Goal: Task Accomplishment & Management: Complete application form

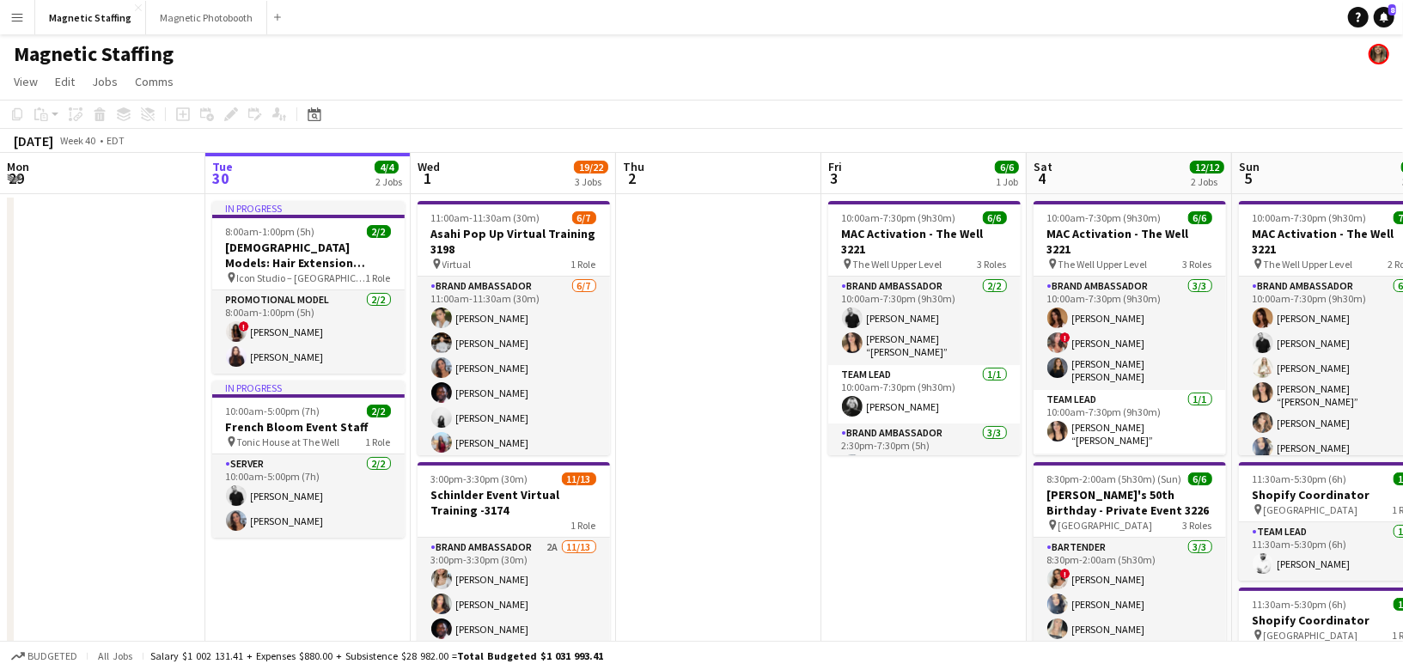
scroll to position [0, 533]
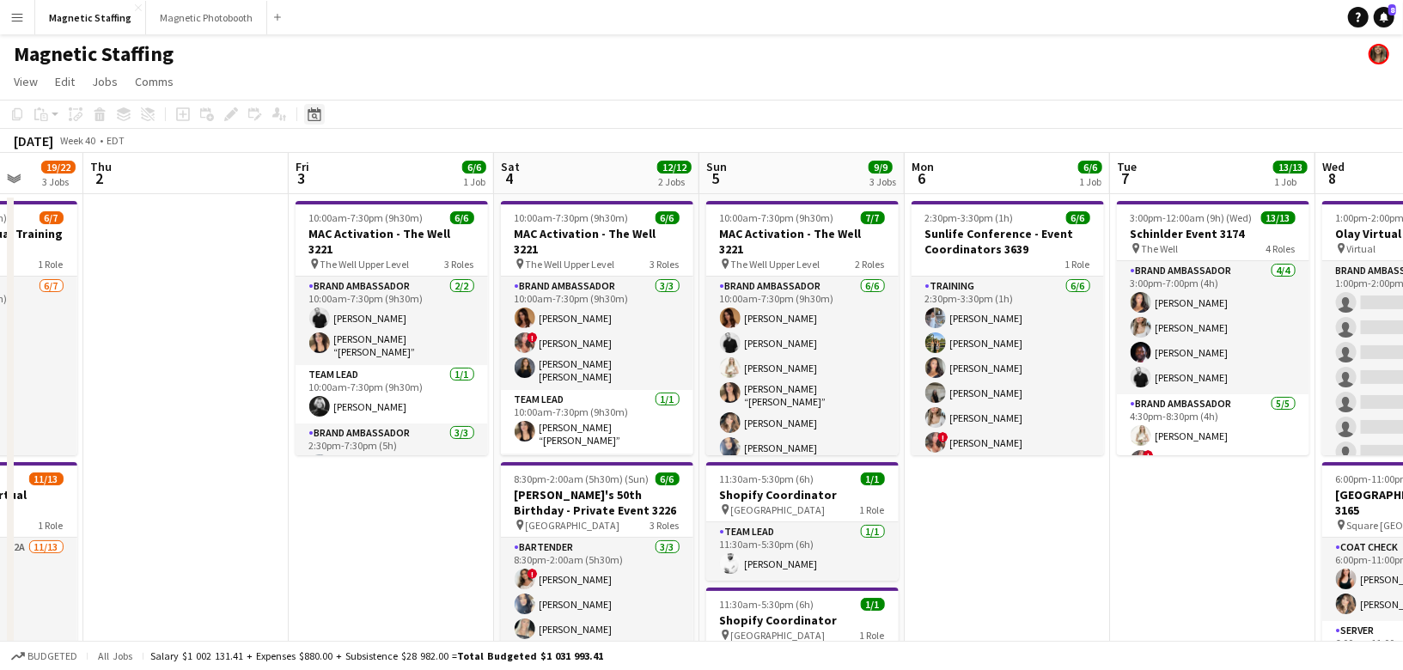
click at [314, 114] on icon at bounding box center [315, 116] width 6 height 6
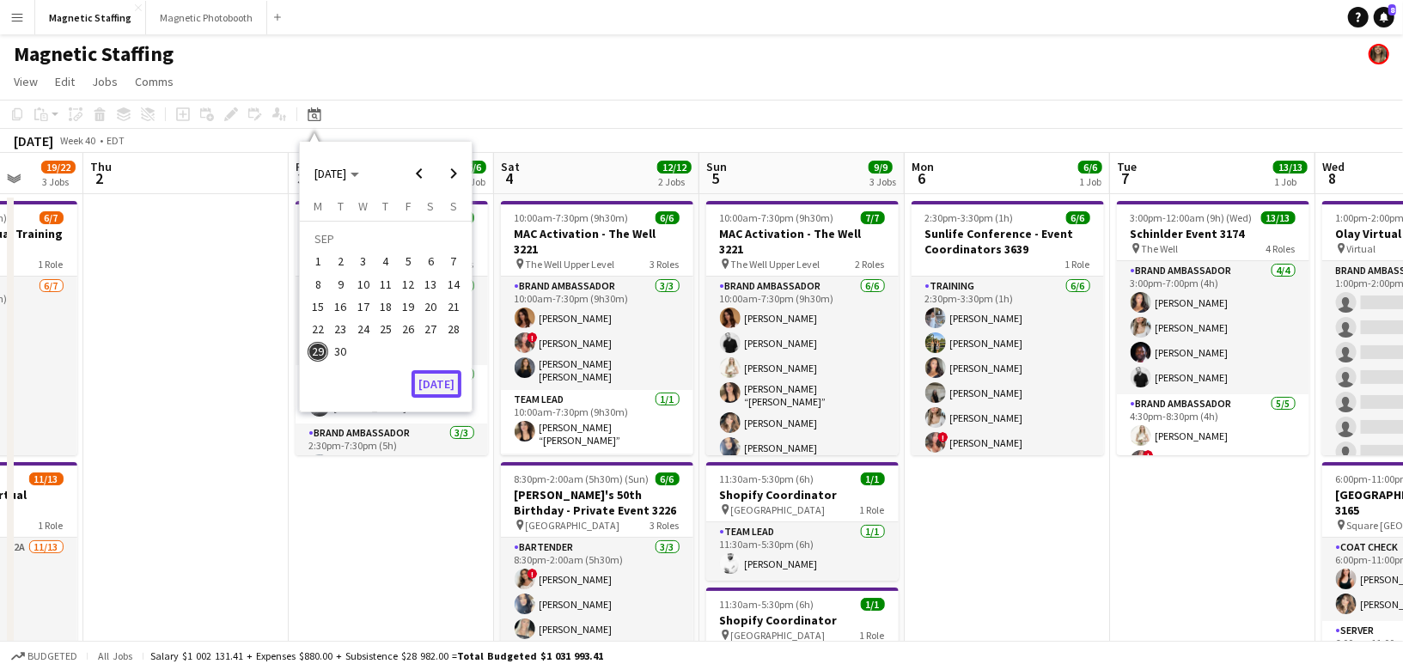
click at [437, 386] on button "[DATE]" at bounding box center [437, 383] width 50 height 27
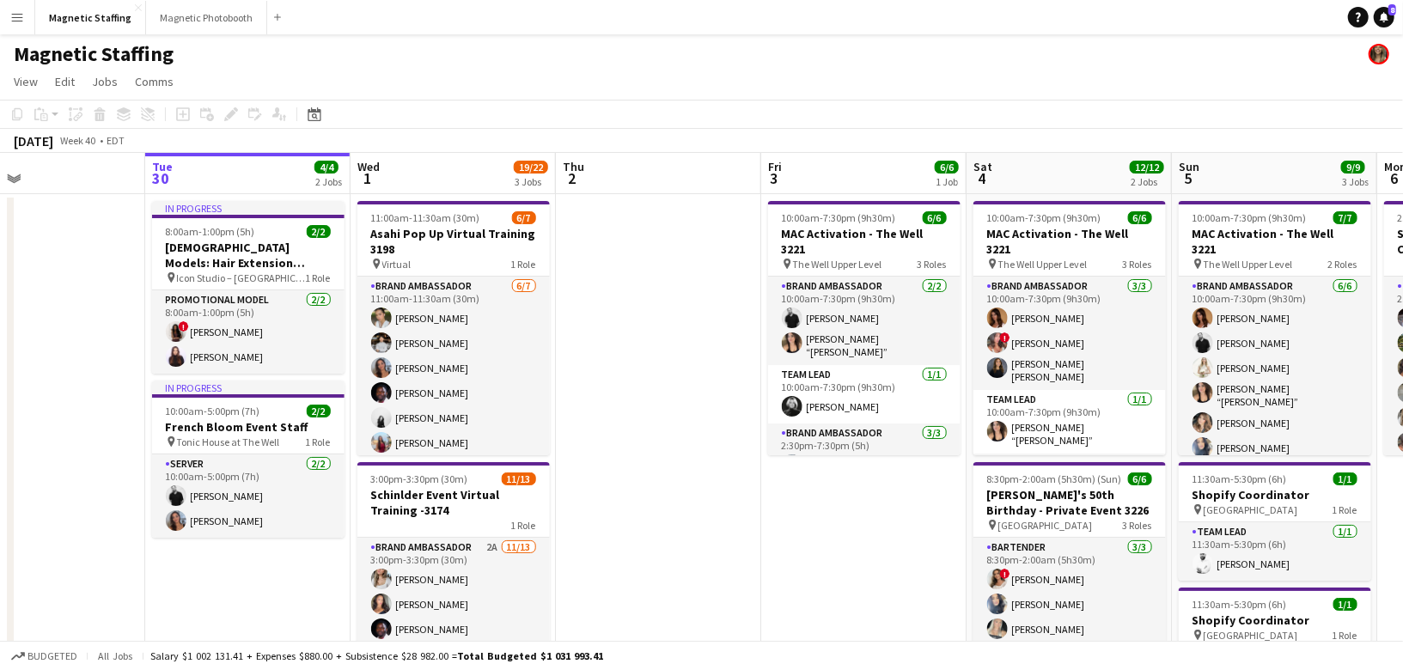
scroll to position [0, 672]
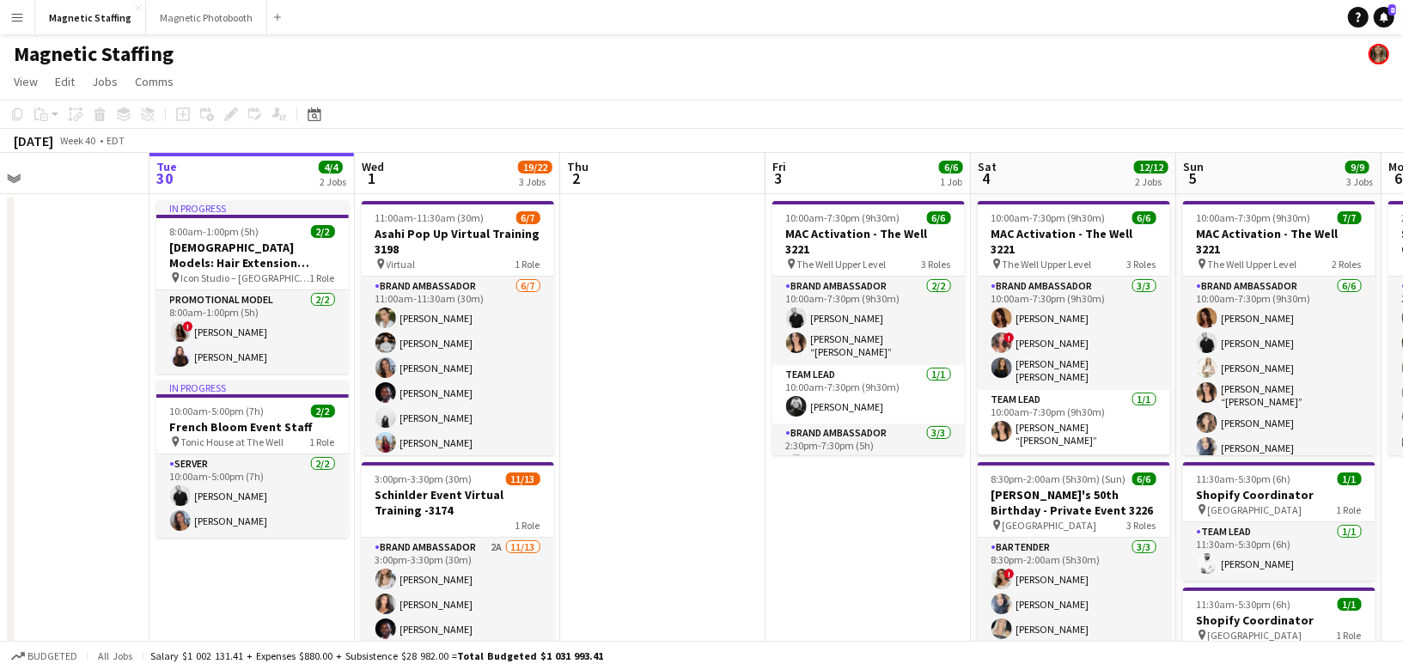
drag, startPoint x: 587, startPoint y: 369, endPoint x: 317, endPoint y: 371, distance: 269.8
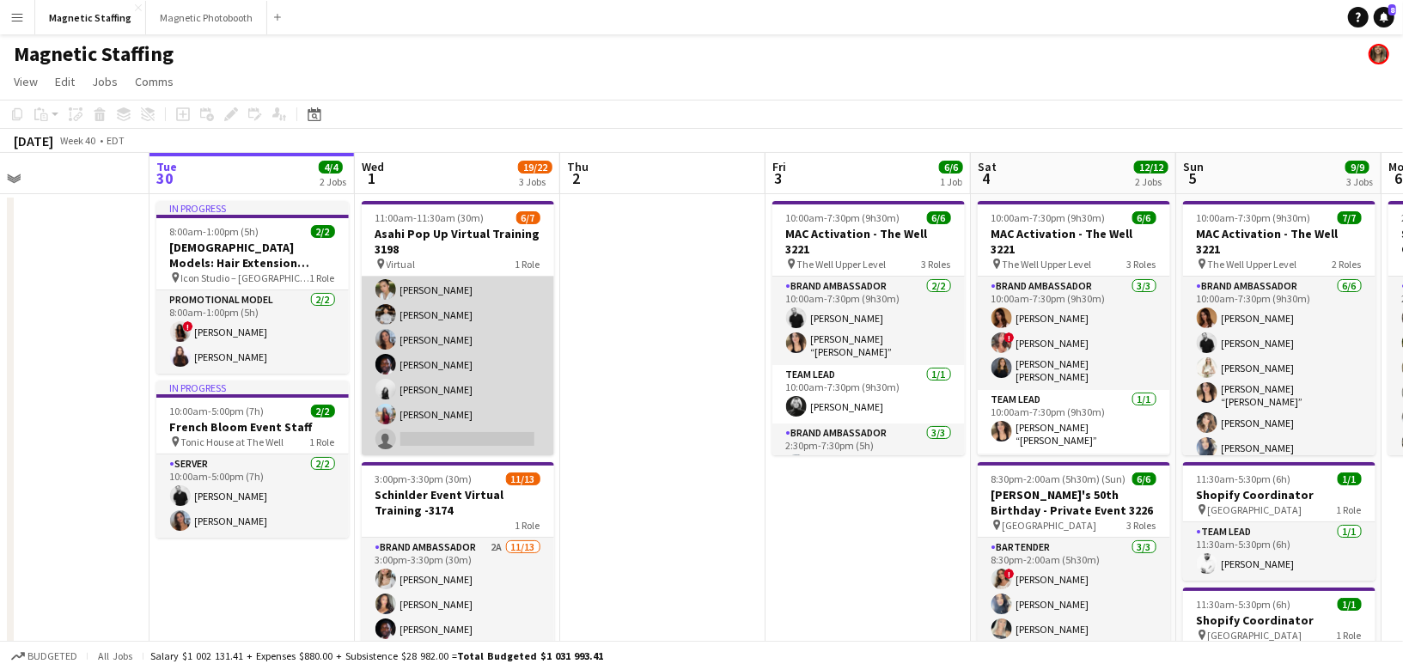
click at [488, 403] on app-card-role "Brand Ambassador [DATE] 11:00am-11:30am (30m) [PERSON_NAME] [PERSON_NAME] [PERS…" at bounding box center [458, 352] width 192 height 208
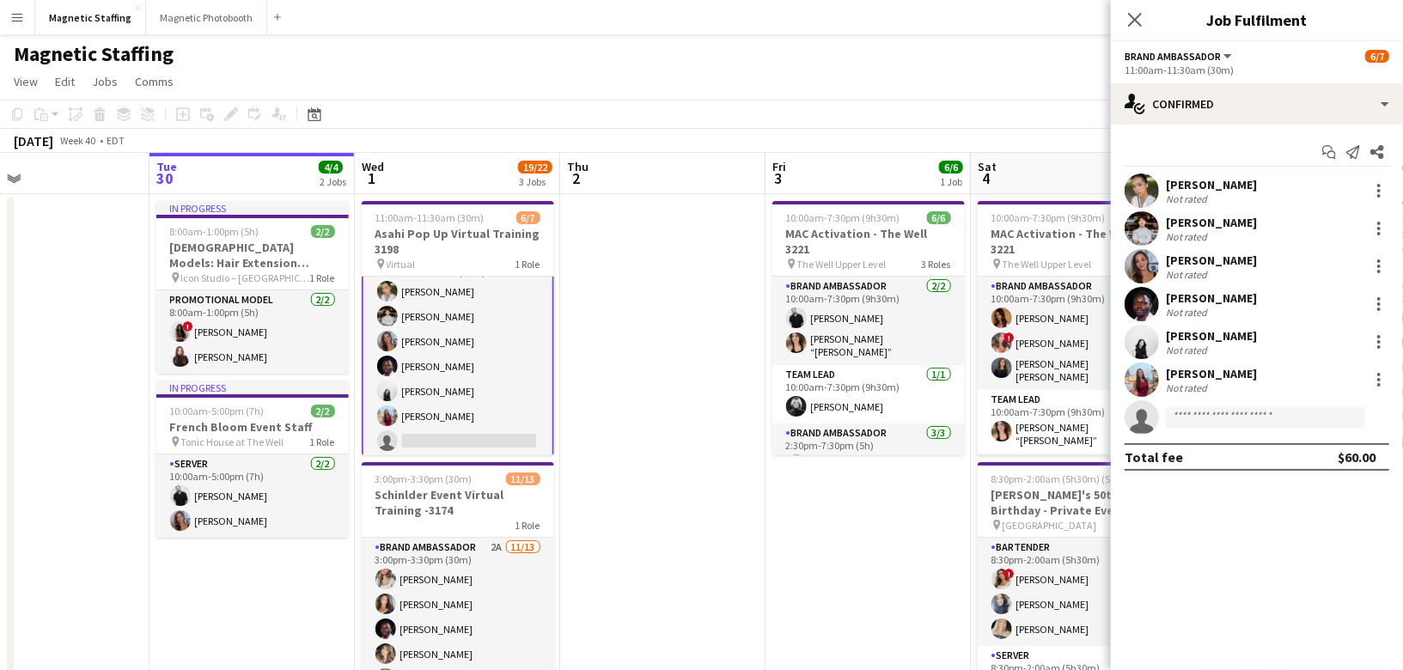
scroll to position [30, 0]
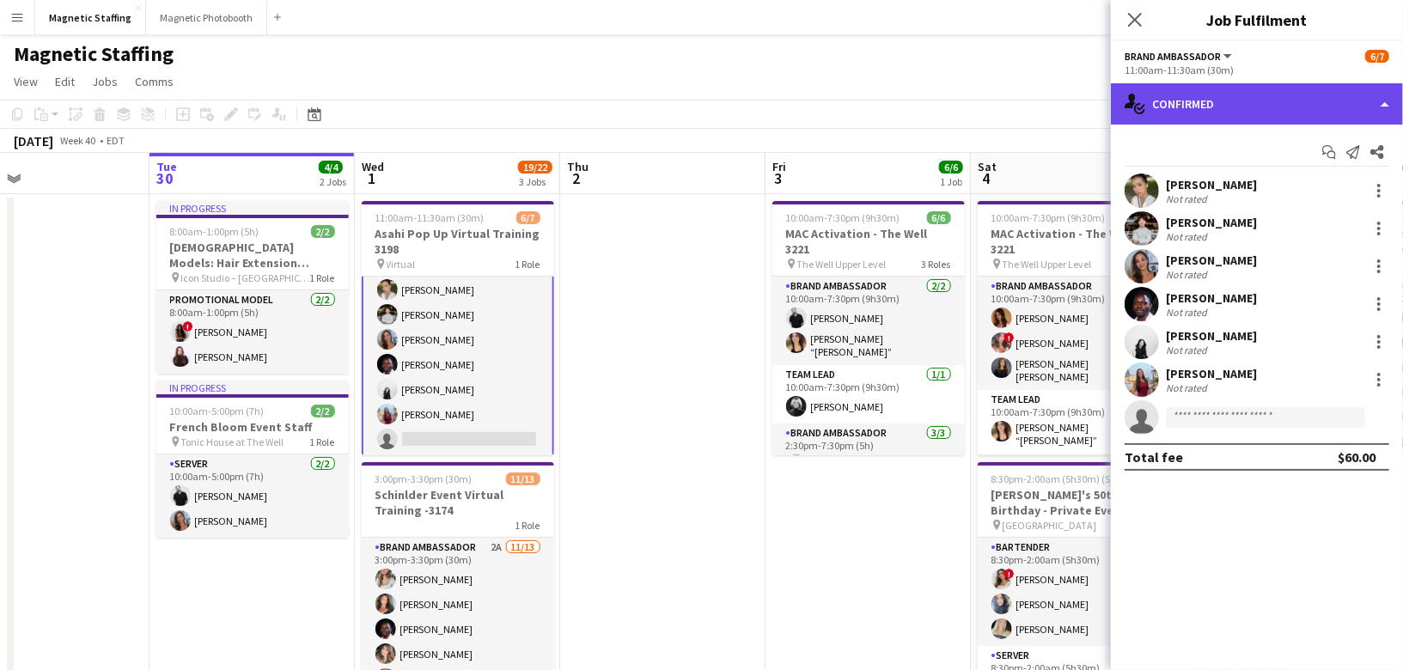
click at [1231, 104] on div "single-neutral-actions-check-2 Confirmed" at bounding box center [1257, 103] width 292 height 41
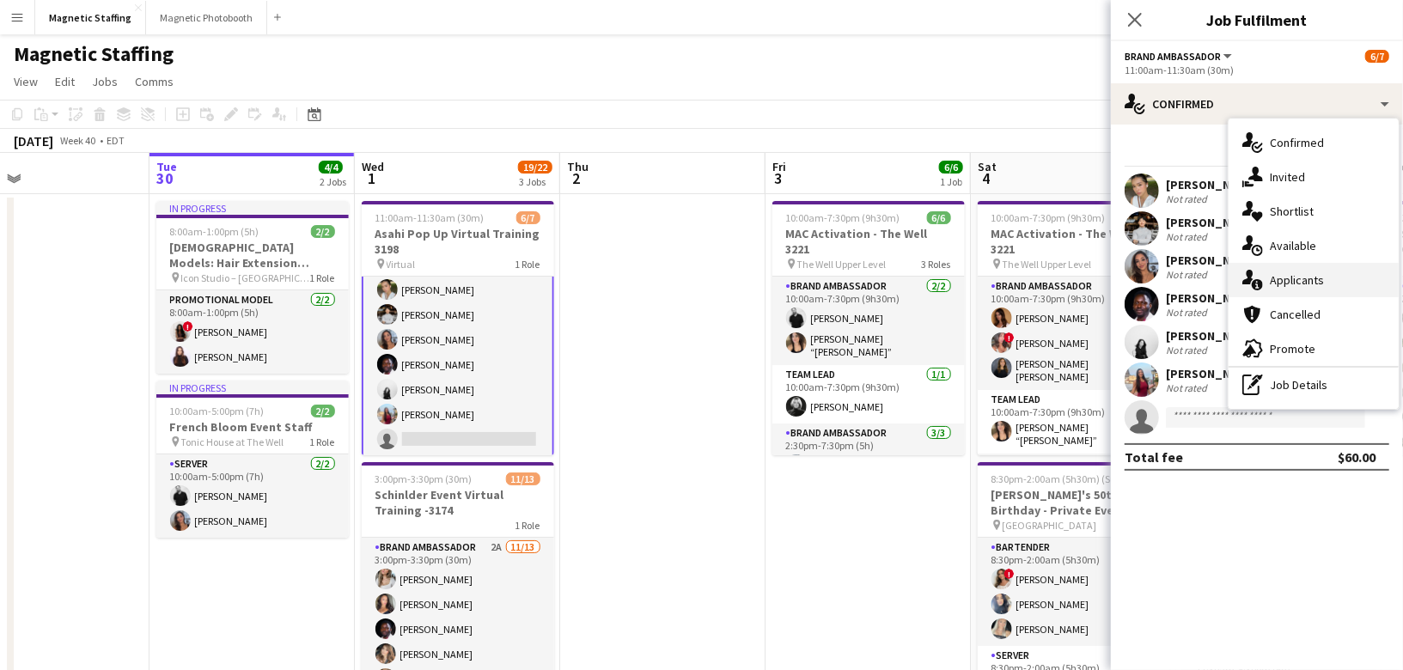
click at [1254, 283] on icon at bounding box center [1257, 284] width 11 height 11
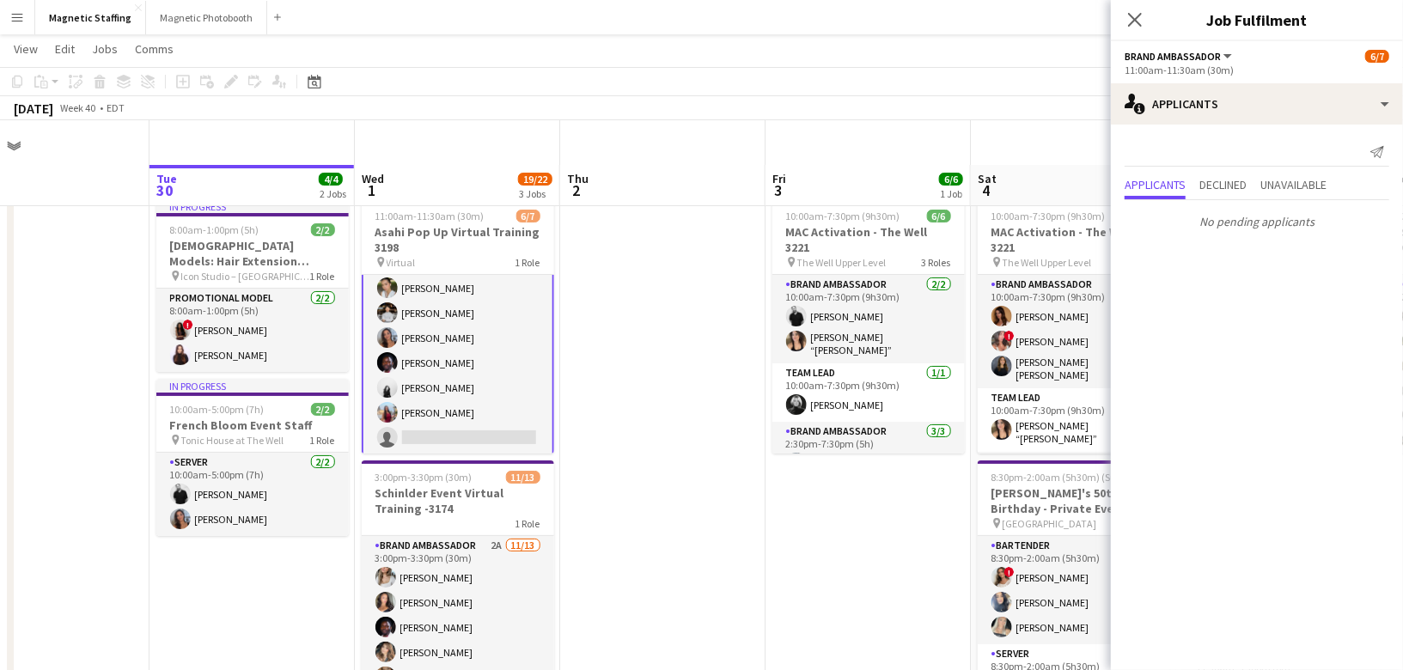
scroll to position [131, 0]
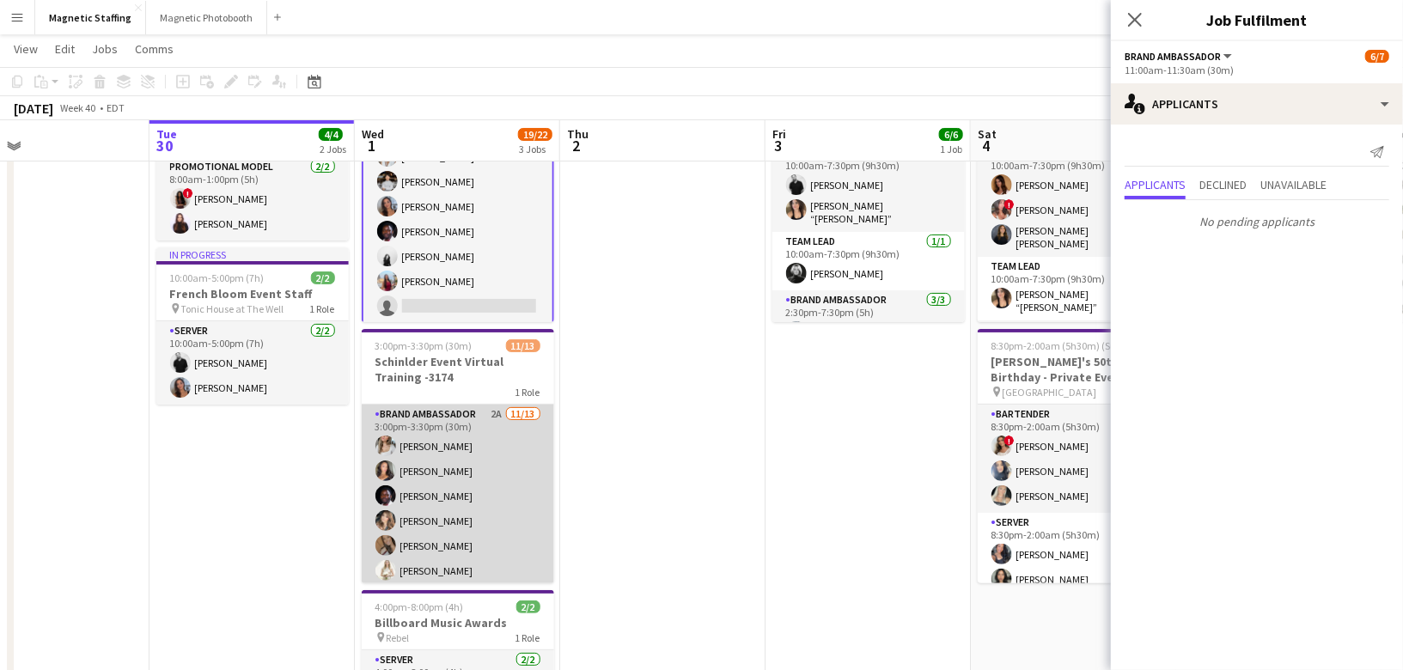
click at [497, 493] on app-card-role "Brand Ambassador 2A [DATE] 3:00pm-3:30pm (30m) [PERSON_NAME] [PERSON_NAME] [PER…" at bounding box center [458, 583] width 192 height 357
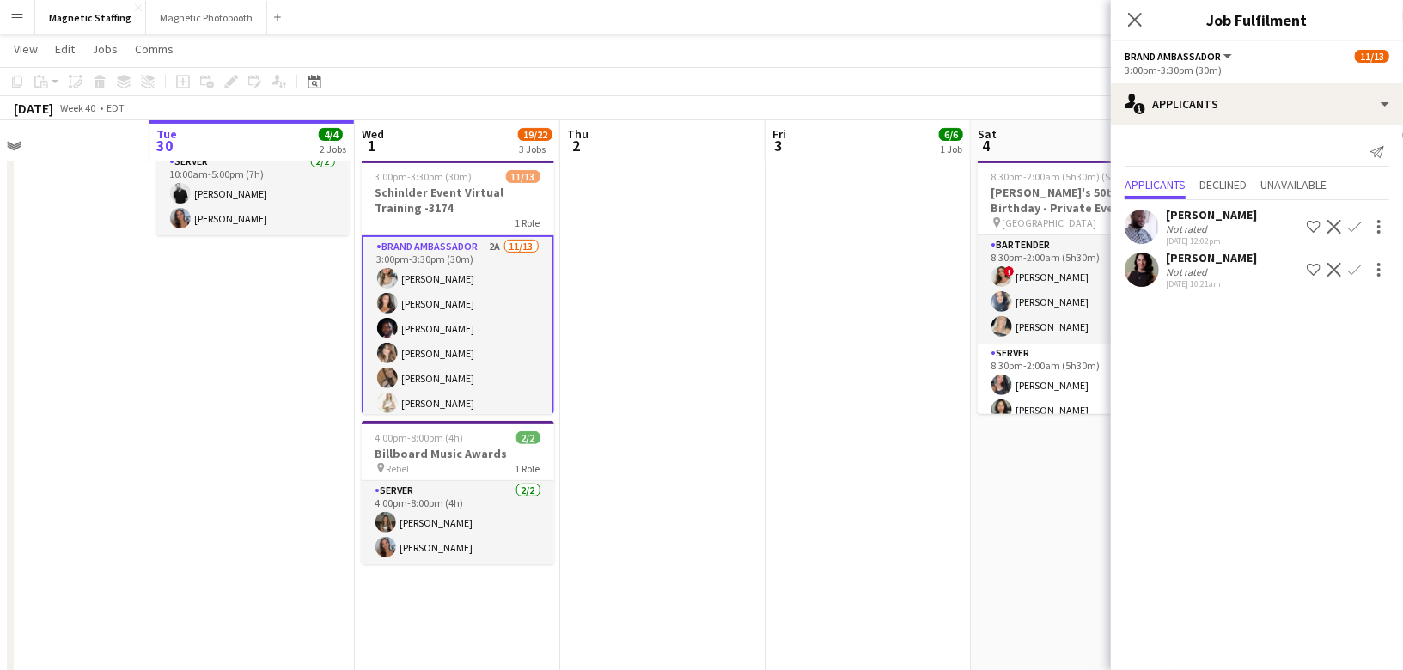
scroll to position [302, 0]
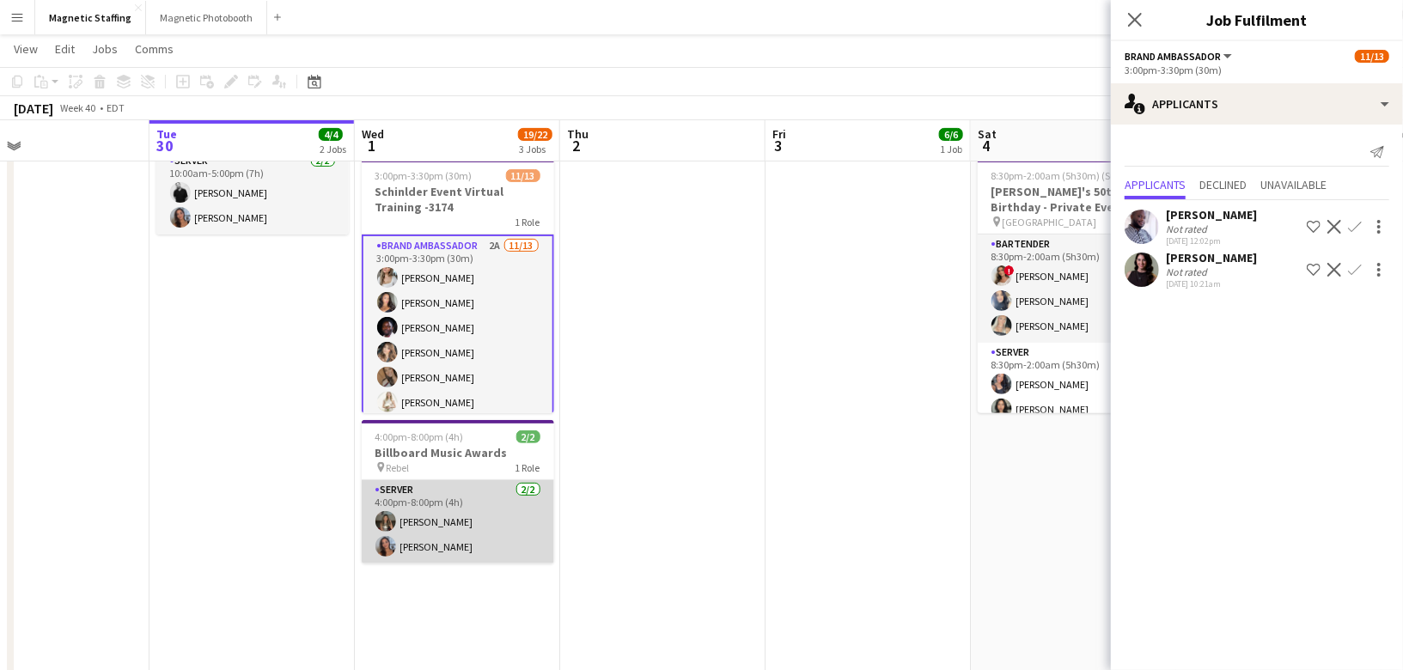
click at [491, 511] on app-card-role "Server [DATE] 4:00pm-8:00pm (4h) [PERSON_NAME] [PERSON_NAME]" at bounding box center [458, 521] width 192 height 83
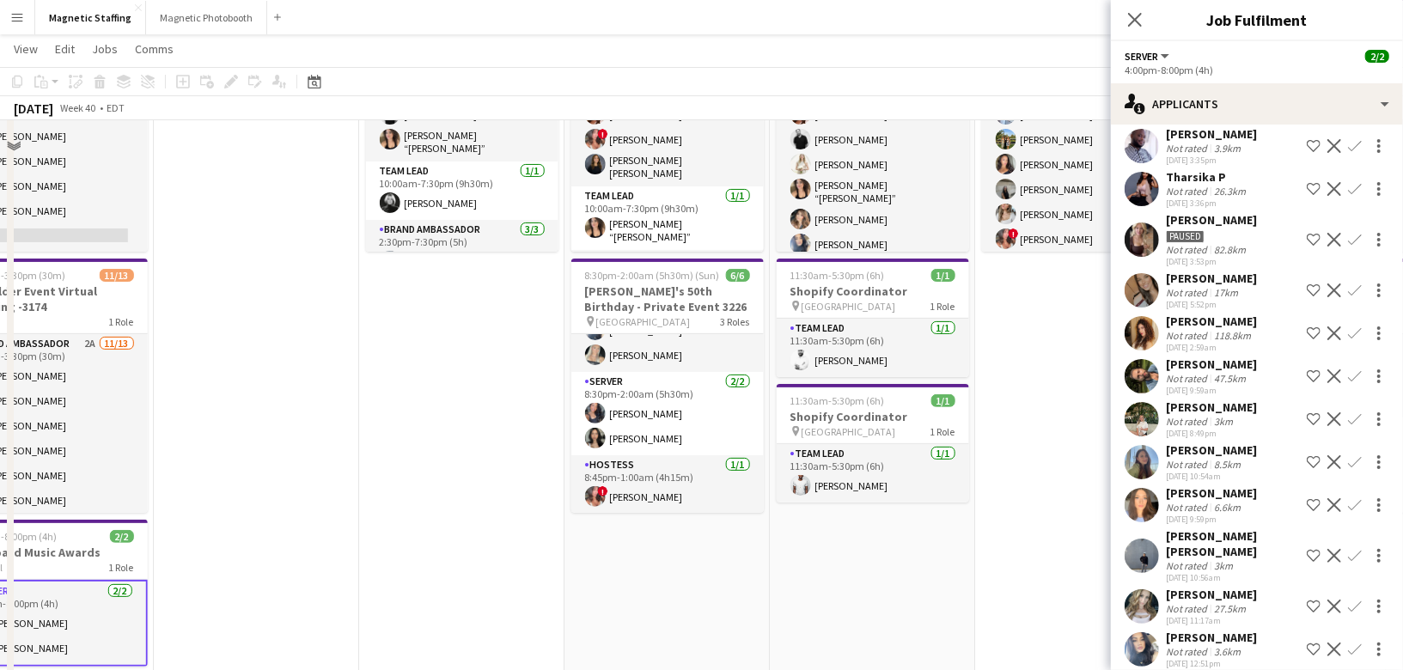
scroll to position [127, 0]
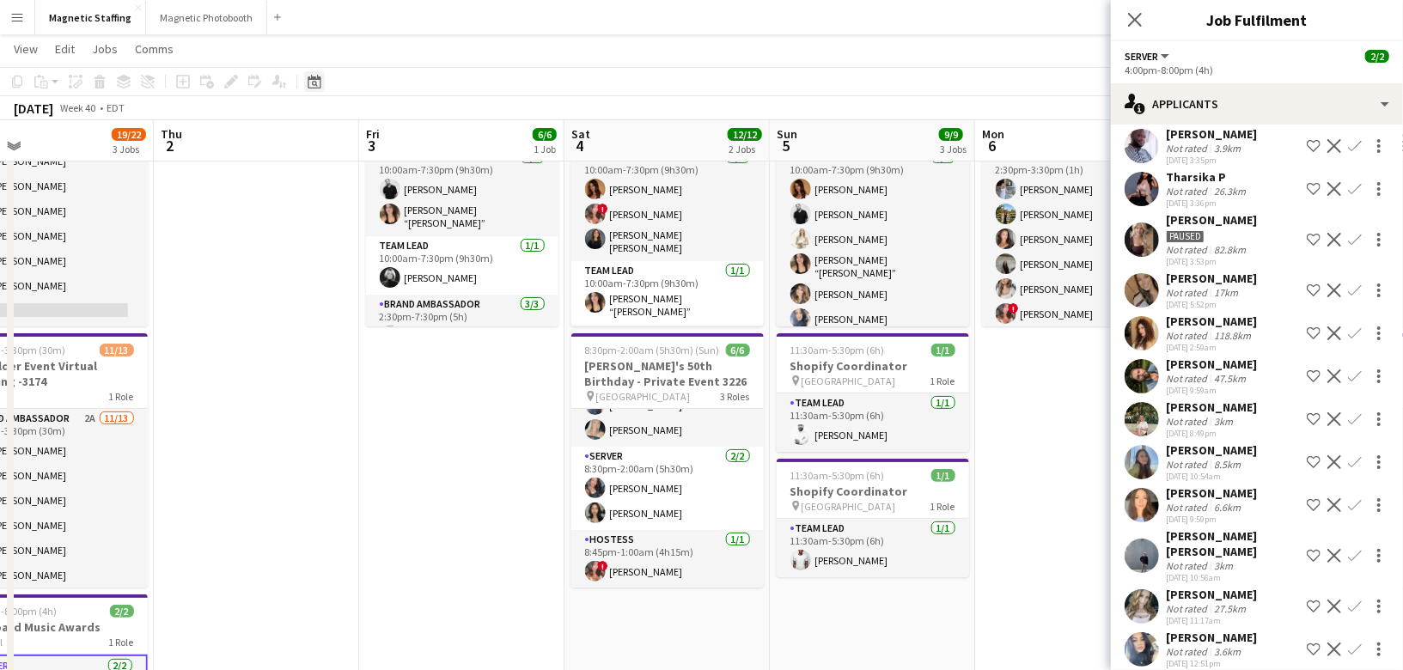
click at [316, 88] on icon "Date picker" at bounding box center [315, 82] width 14 height 14
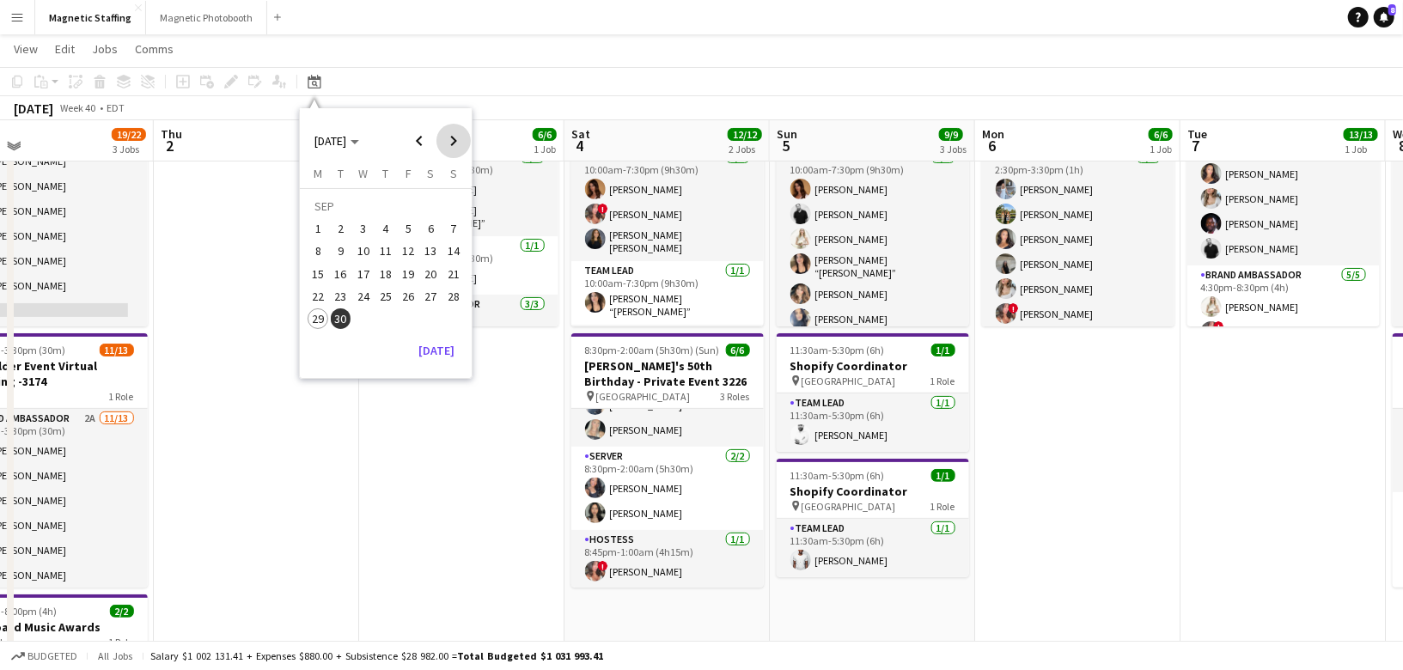
click at [448, 139] on span "Next month" at bounding box center [453, 141] width 34 height 34
click at [429, 302] on span "29" at bounding box center [431, 300] width 21 height 21
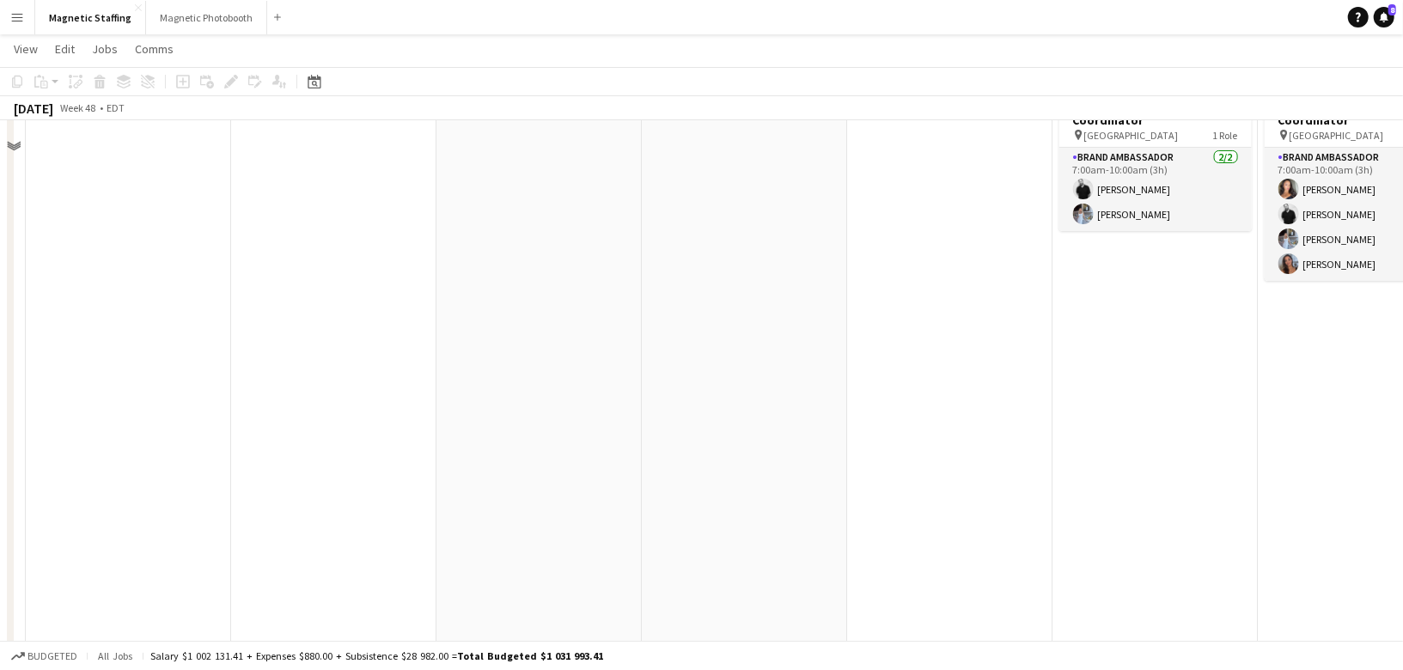
scroll to position [0, 0]
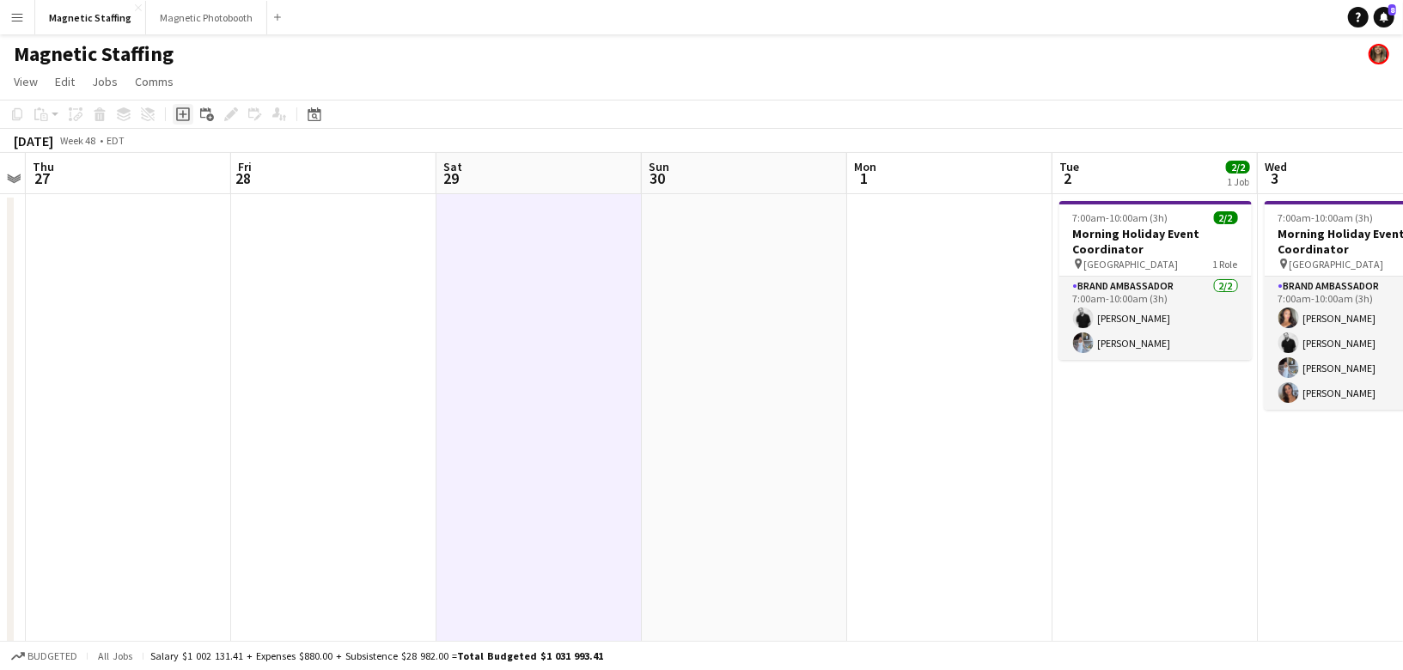
click at [180, 113] on icon "Add job" at bounding box center [183, 114] width 14 height 14
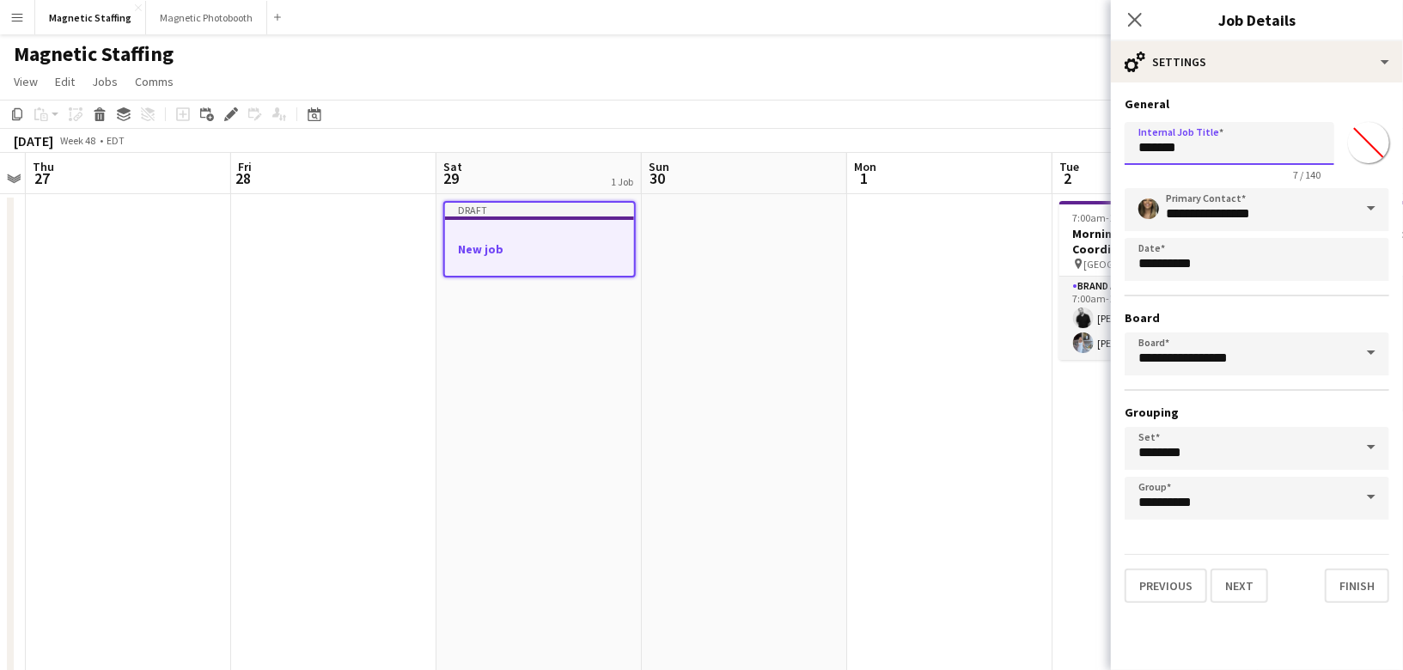
drag, startPoint x: 1203, startPoint y: 149, endPoint x: 1006, endPoint y: 136, distance: 197.2
click at [1008, 146] on body "Menu Boards Boards Boards All jobs Status Workforce Workforce My Workforce Recr…" at bounding box center [701, 666] width 1403 height 1332
type input "**********"
click at [1240, 589] on button "Next" at bounding box center [1239, 586] width 58 height 34
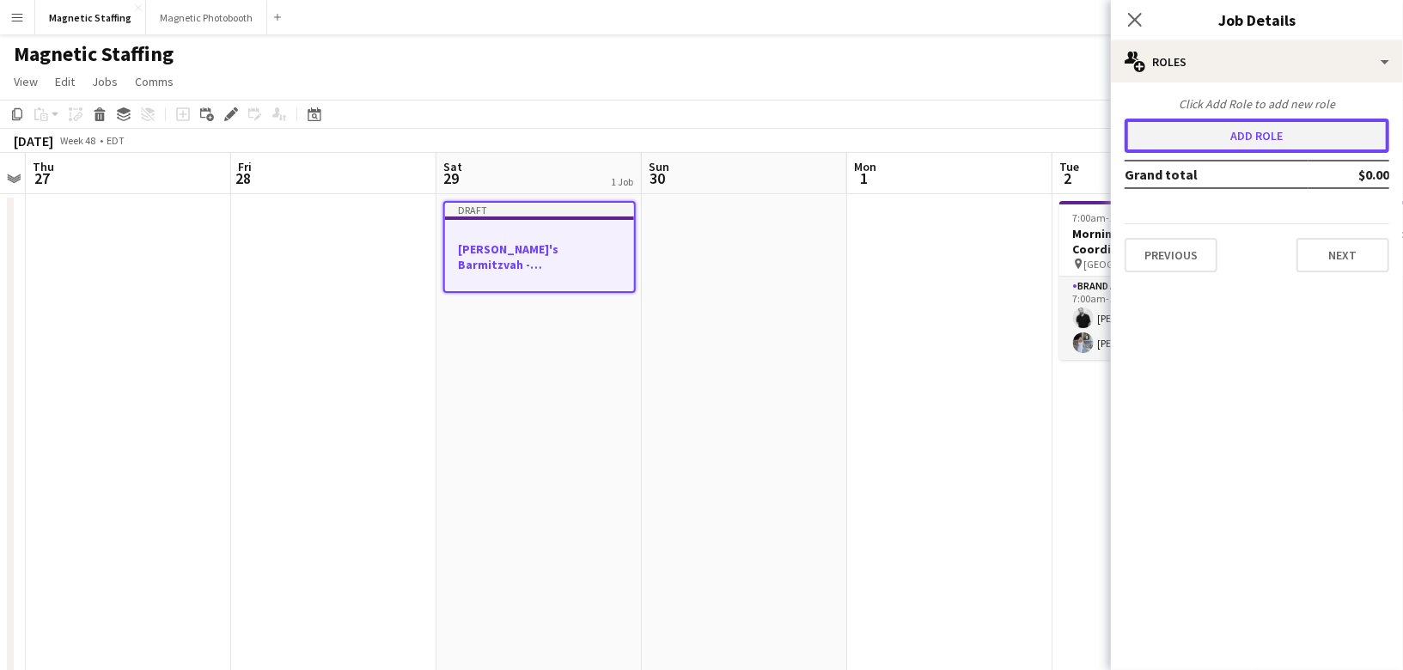
click at [1278, 148] on button "Add role" at bounding box center [1257, 136] width 265 height 34
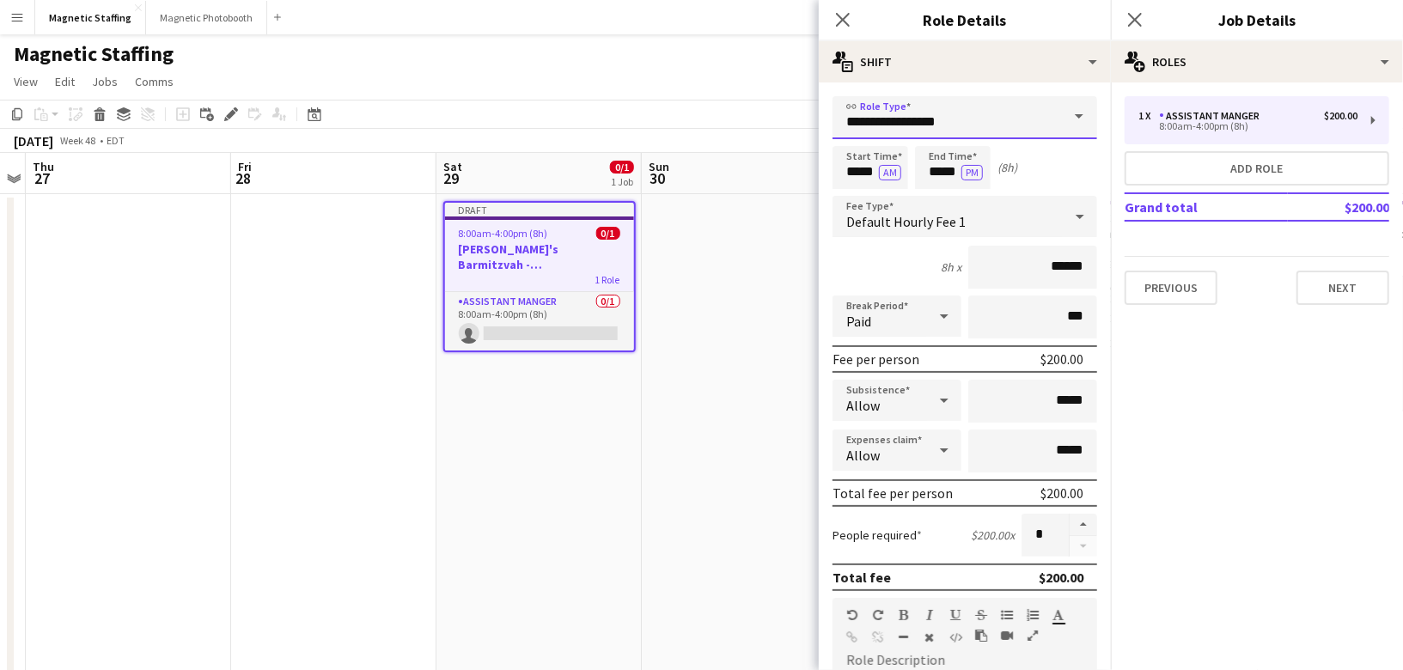
drag, startPoint x: 912, startPoint y: 123, endPoint x: 570, endPoint y: 102, distance: 342.5
click at [582, 107] on body "Menu Boards Boards Boards All jobs Status Workforce Workforce My Workforce Recr…" at bounding box center [701, 666] width 1403 height 1332
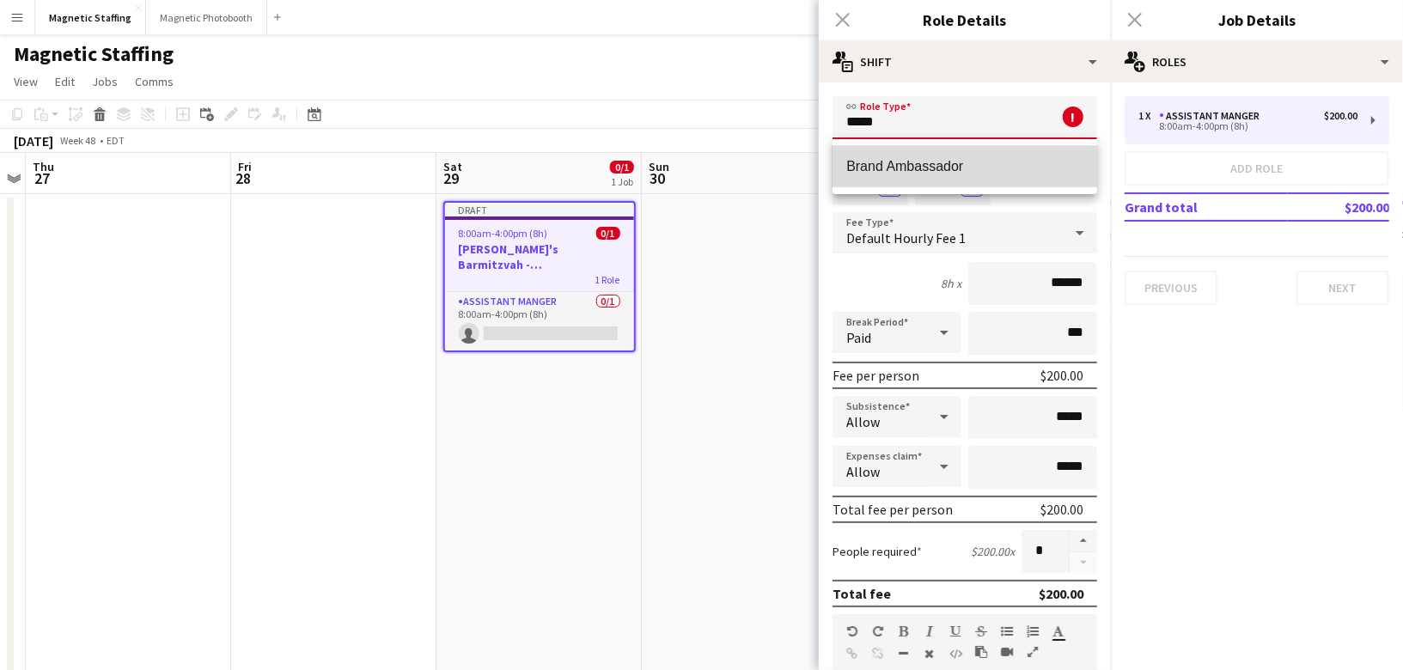
click at [889, 164] on span "Brand Ambassador" at bounding box center [964, 166] width 237 height 16
type input "**********"
type input "******"
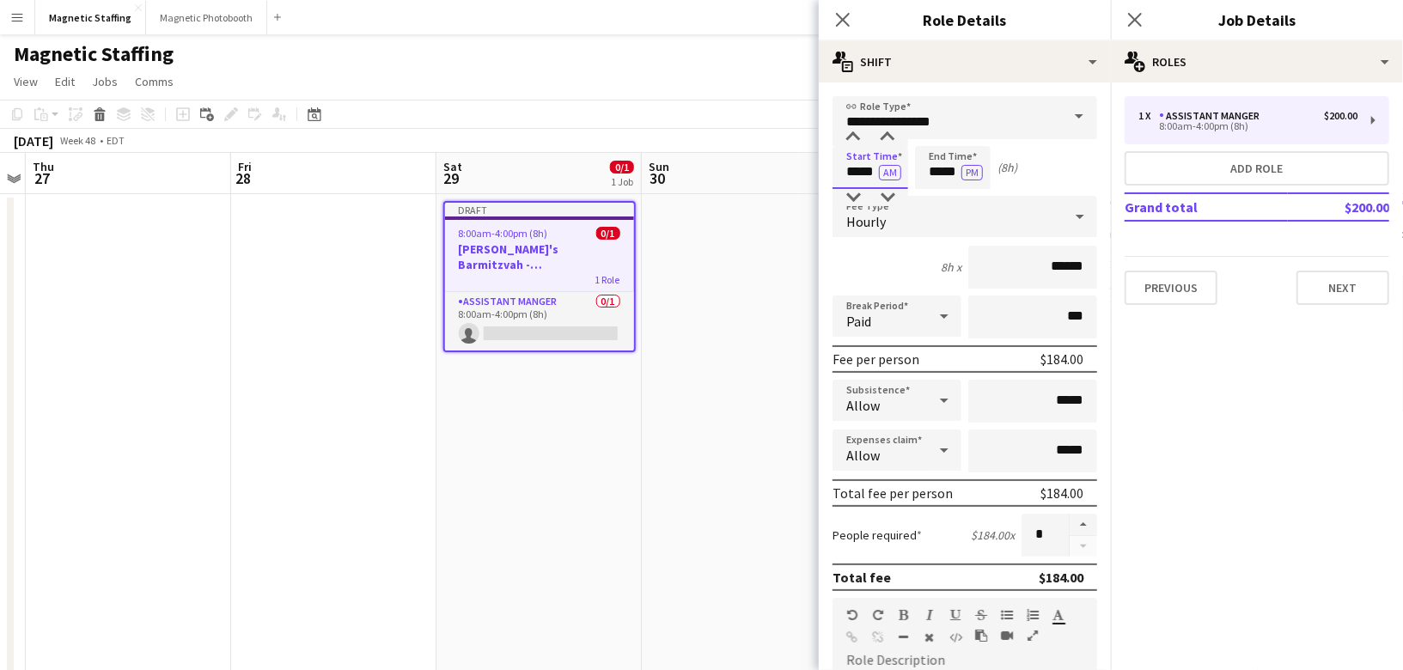
drag, startPoint x: 876, startPoint y: 174, endPoint x: 753, endPoint y: 166, distance: 124.0
click at [757, 173] on body "Menu Boards Boards Boards All jobs Status Workforce Workforce My Workforce Recr…" at bounding box center [701, 666] width 1403 height 1332
type input "*****"
click at [889, 174] on button "AM" at bounding box center [890, 172] width 22 height 15
drag, startPoint x: 960, startPoint y: 172, endPoint x: 871, endPoint y: 170, distance: 88.5
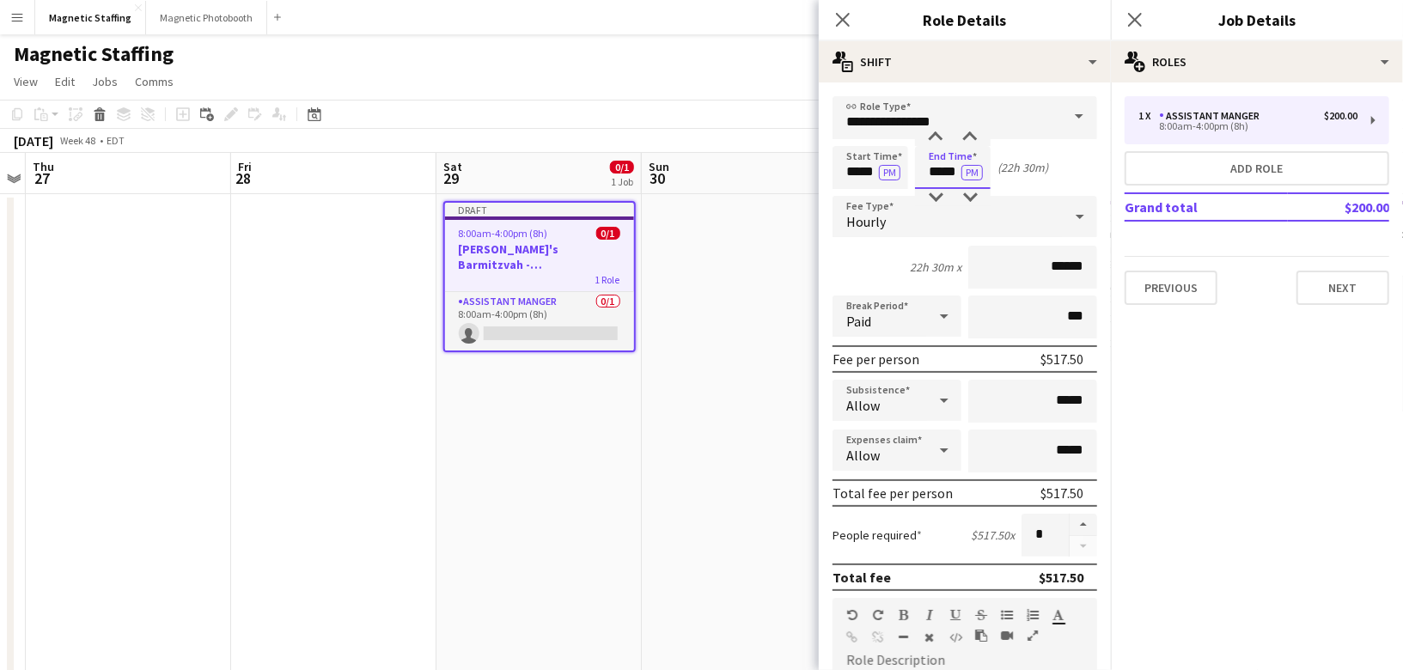
click at [879, 172] on div "Start Time ***** PM End Time ***** PM (22h 30m)" at bounding box center [964, 167] width 265 height 43
type input "*****"
click at [1089, 523] on button "button" at bounding box center [1083, 525] width 27 height 22
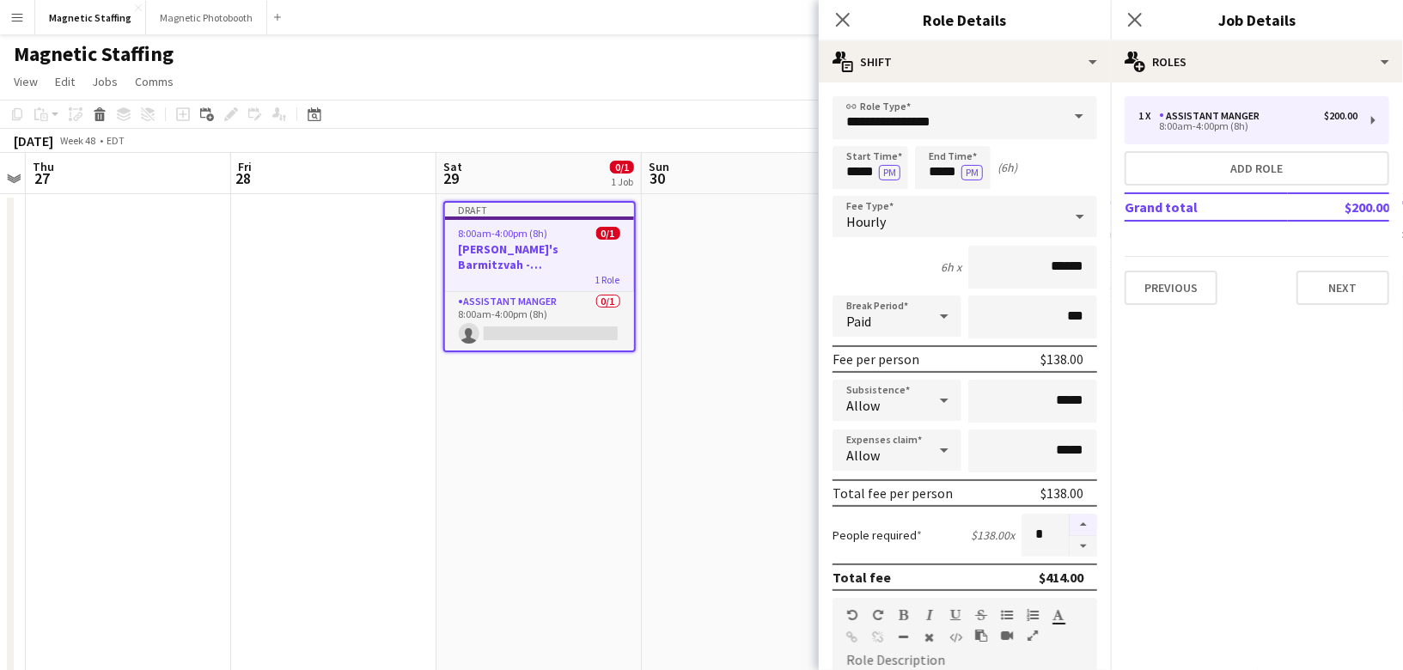
type input "*"
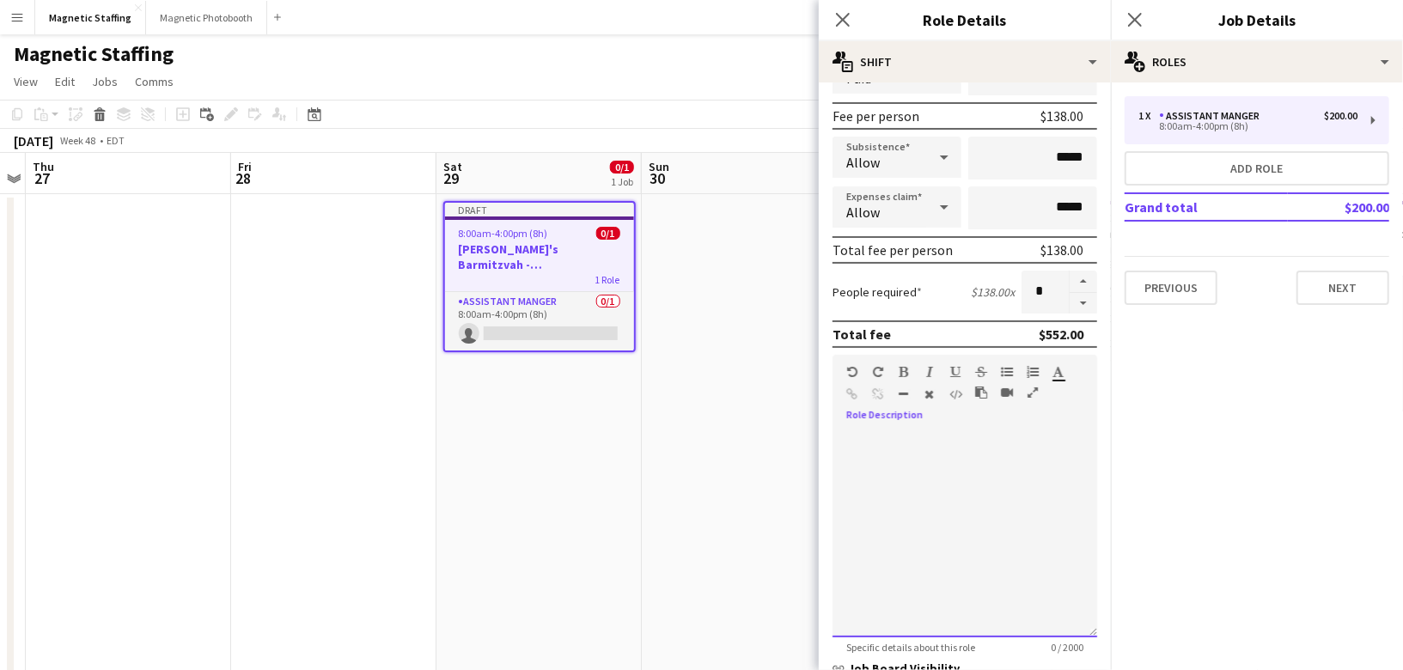
click at [1010, 512] on div at bounding box center [964, 534] width 265 height 206
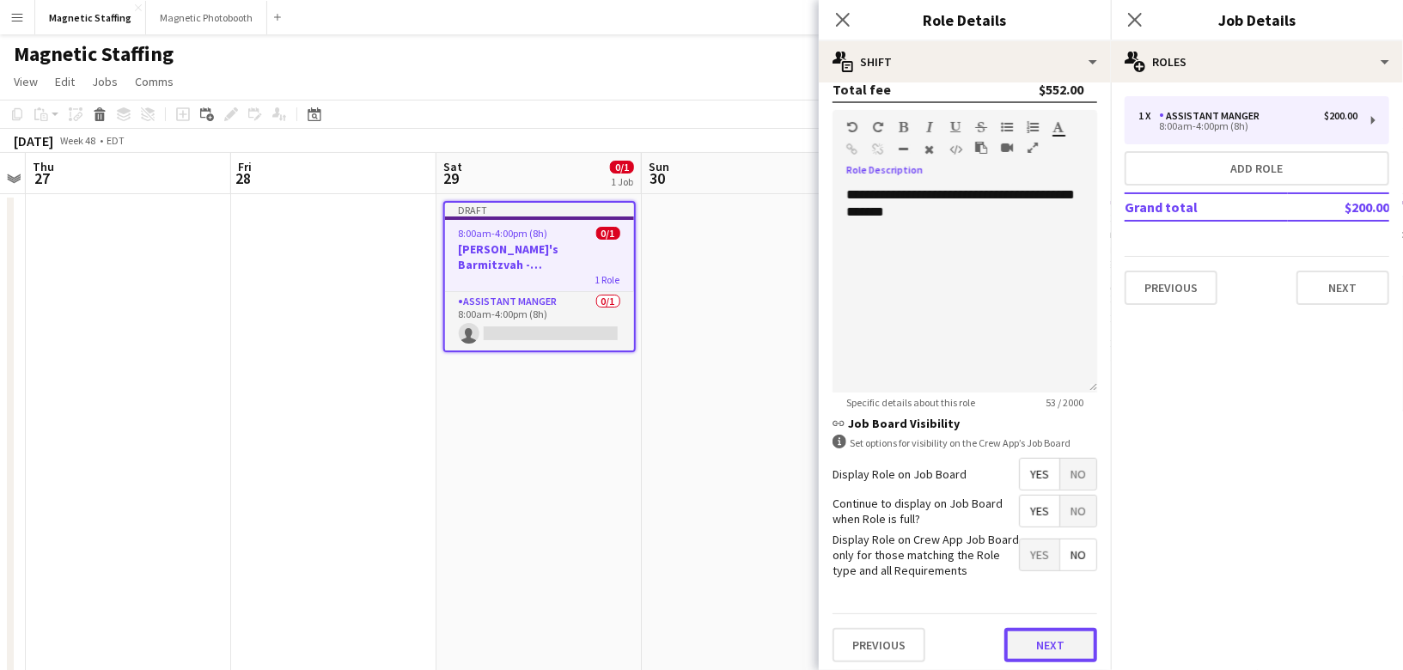
click at [1033, 638] on button "Next" at bounding box center [1050, 645] width 93 height 34
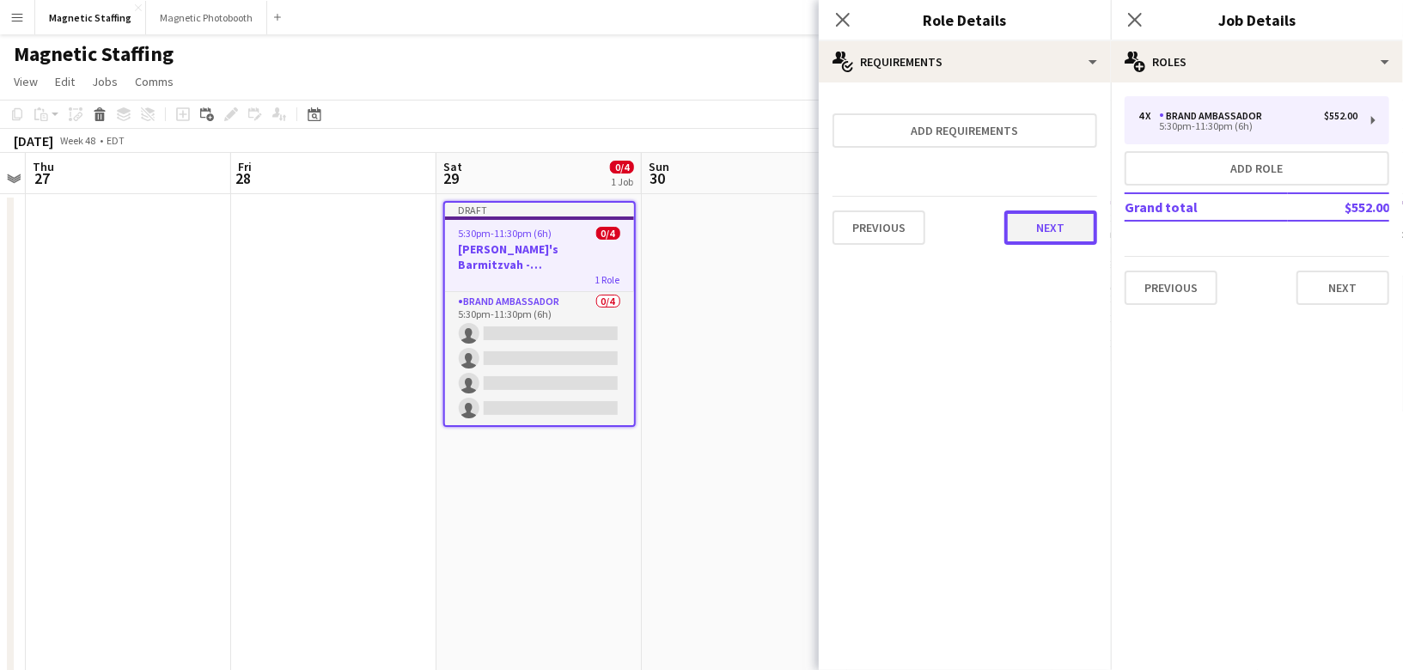
click at [1065, 210] on button "Next" at bounding box center [1050, 227] width 93 height 34
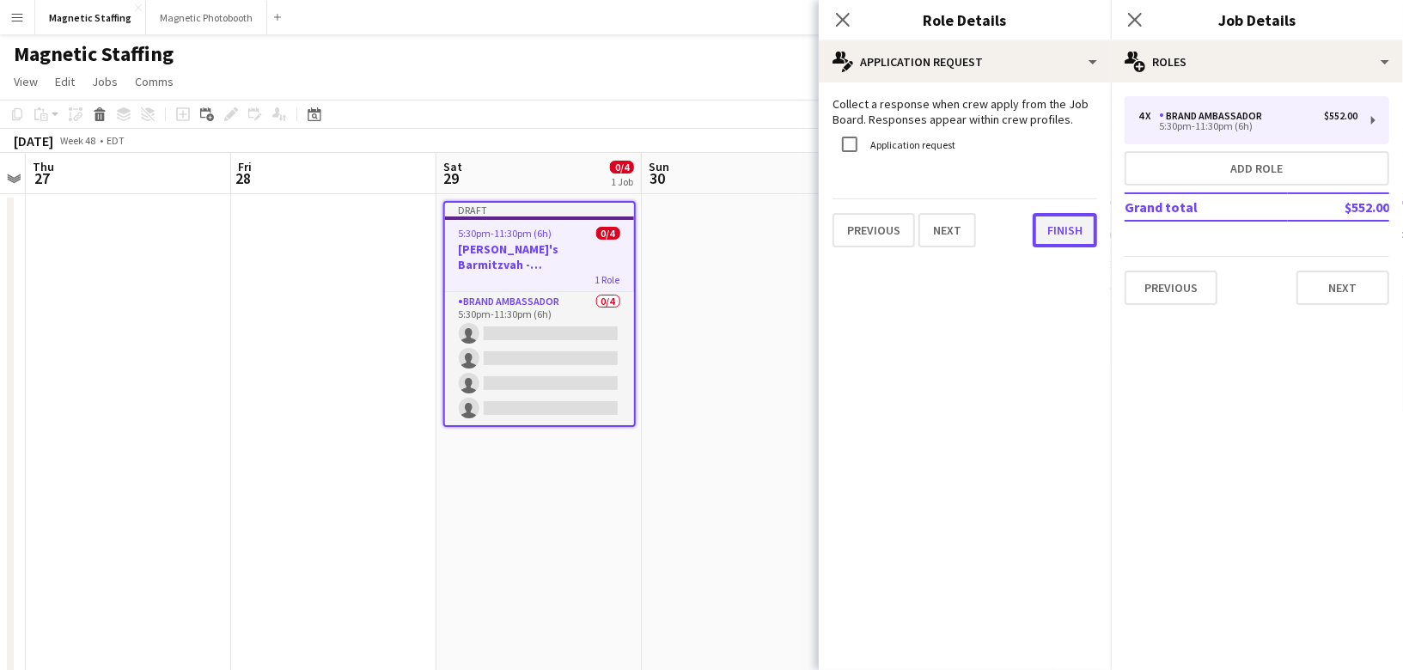
click at [1061, 220] on button "Finish" at bounding box center [1065, 230] width 64 height 34
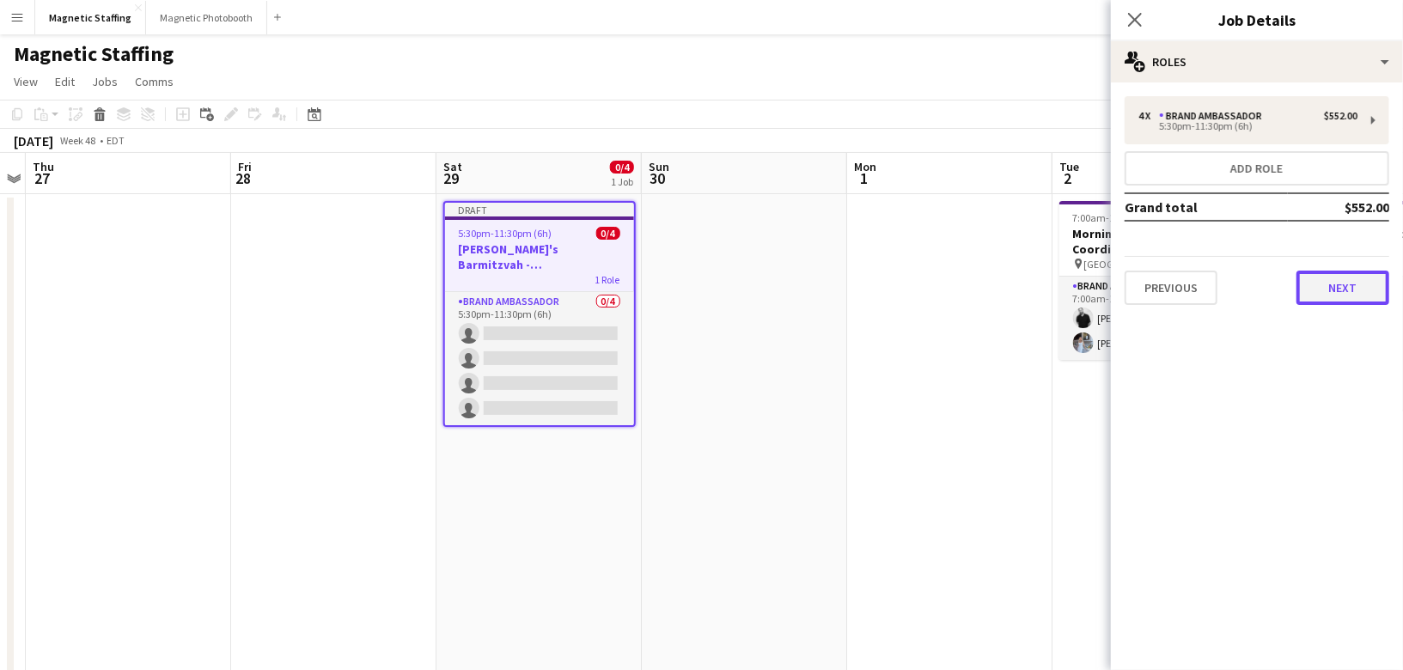
click at [1344, 293] on button "Next" at bounding box center [1342, 288] width 93 height 34
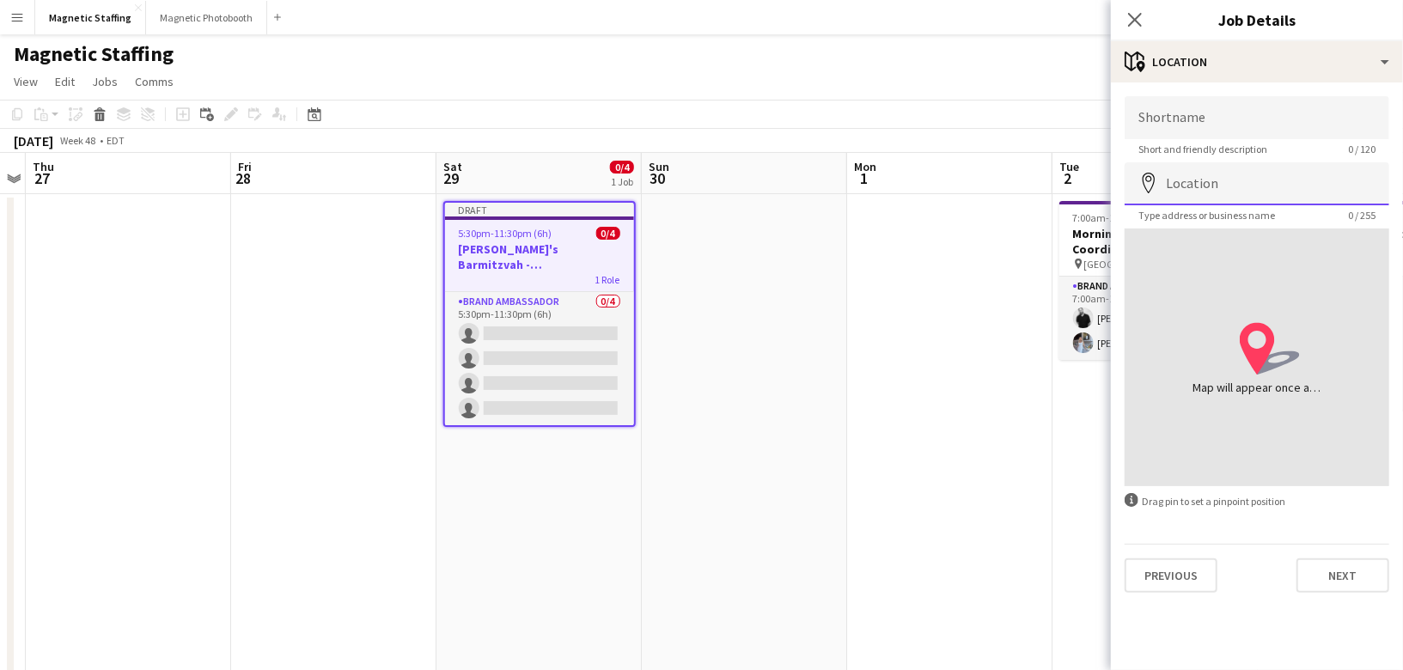
click at [1236, 176] on input "Location" at bounding box center [1257, 183] width 265 height 43
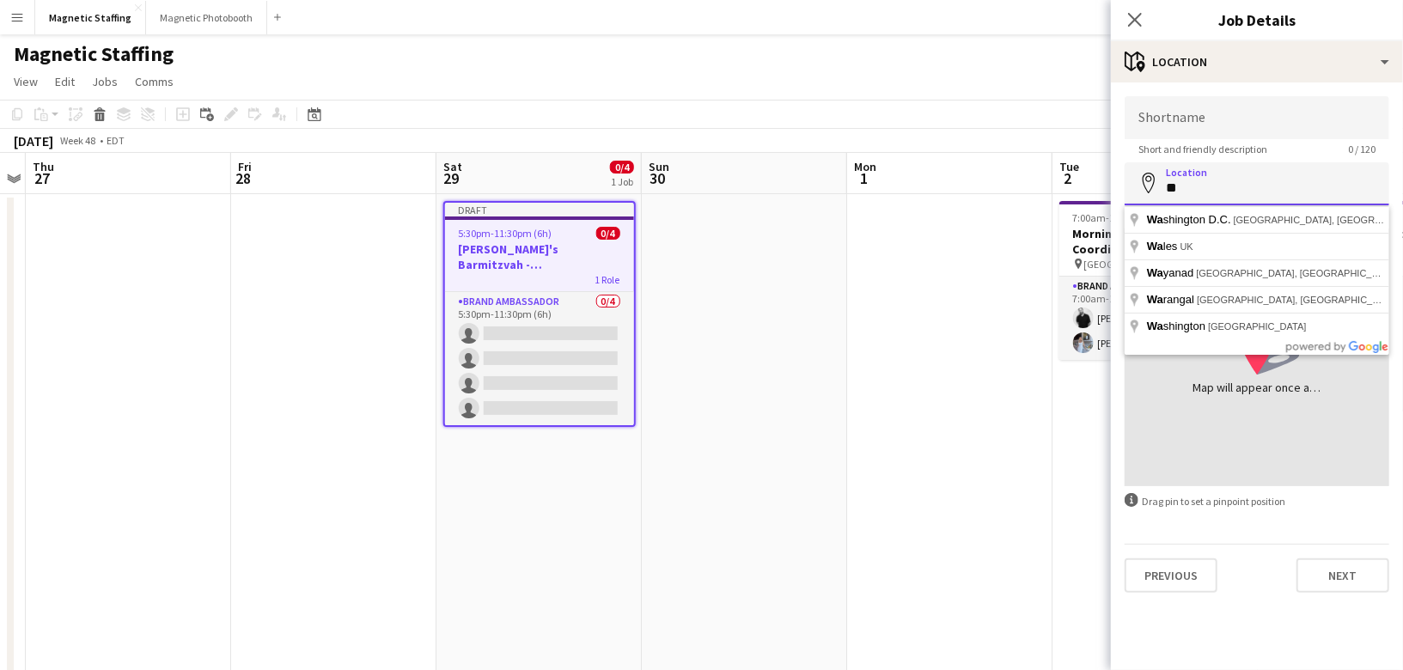
type input "*"
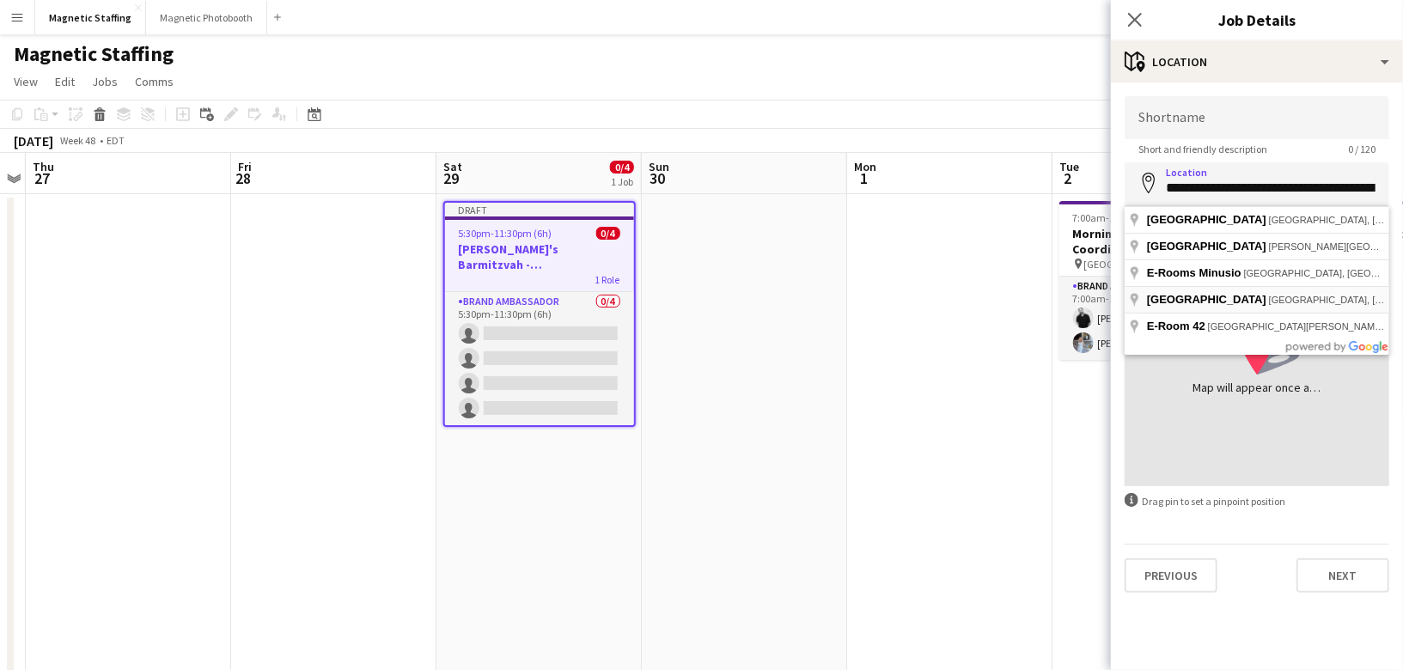
type input "**********"
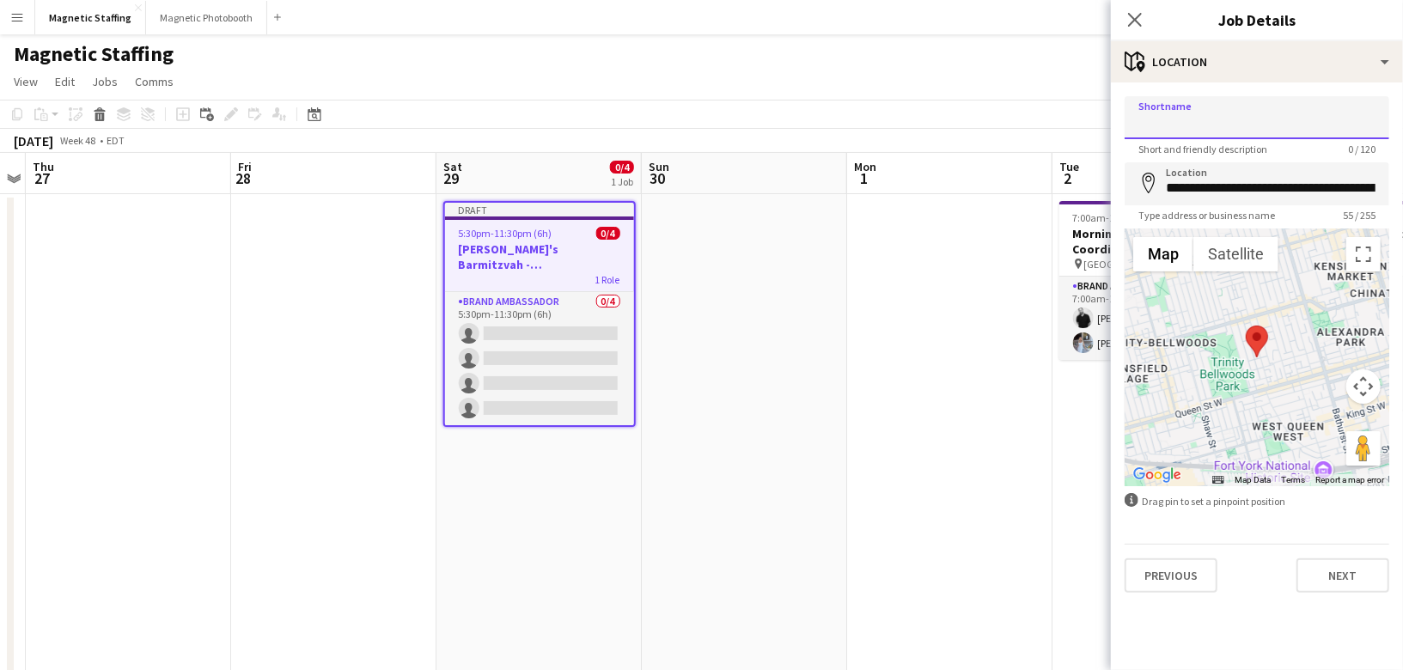
click at [1220, 118] on input "Shortname" at bounding box center [1257, 117] width 265 height 43
type input "*******"
click at [1350, 576] on button "Next" at bounding box center [1342, 575] width 93 height 34
type input "*******"
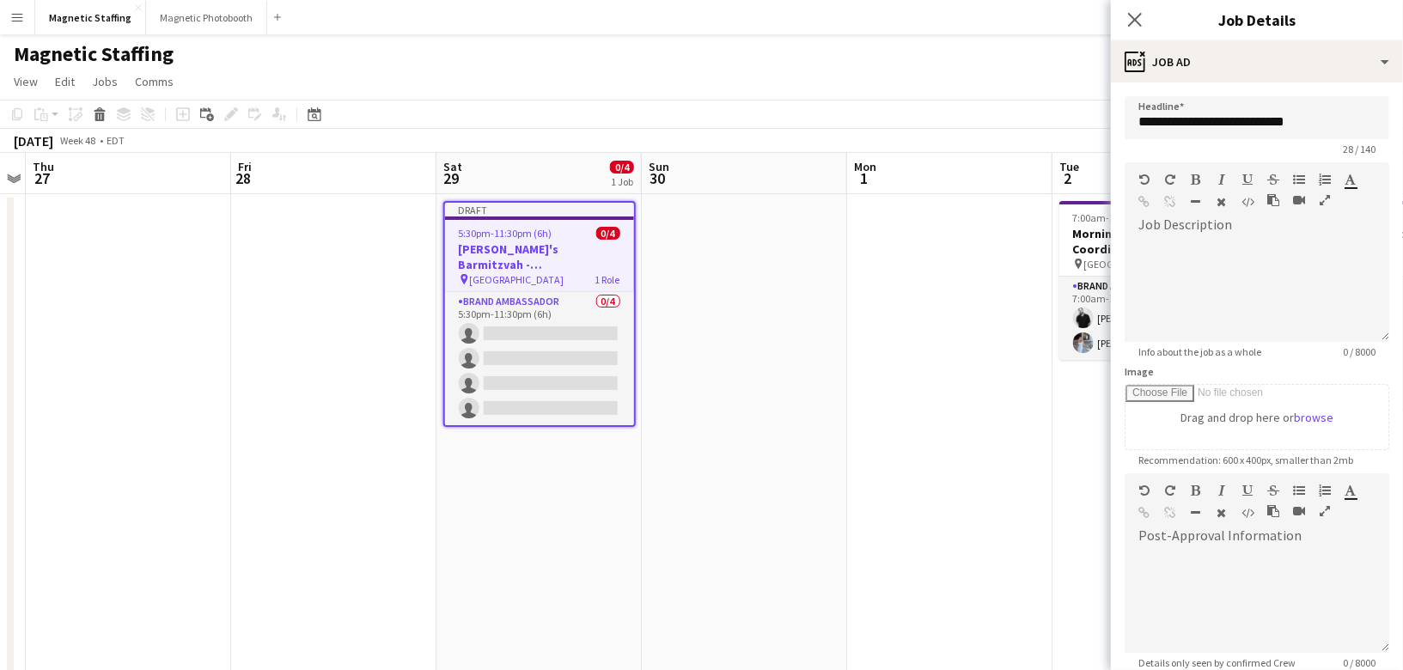
scroll to position [177, 0]
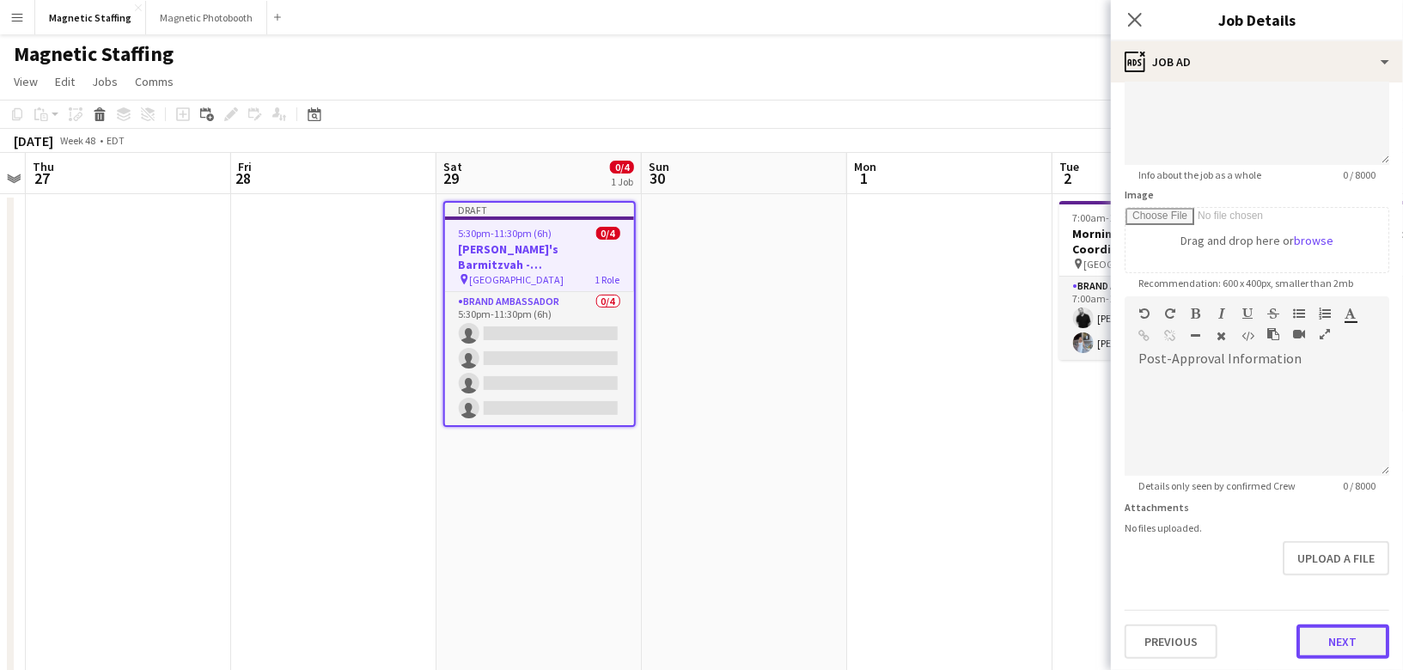
click at [1333, 639] on button "Next" at bounding box center [1342, 642] width 93 height 34
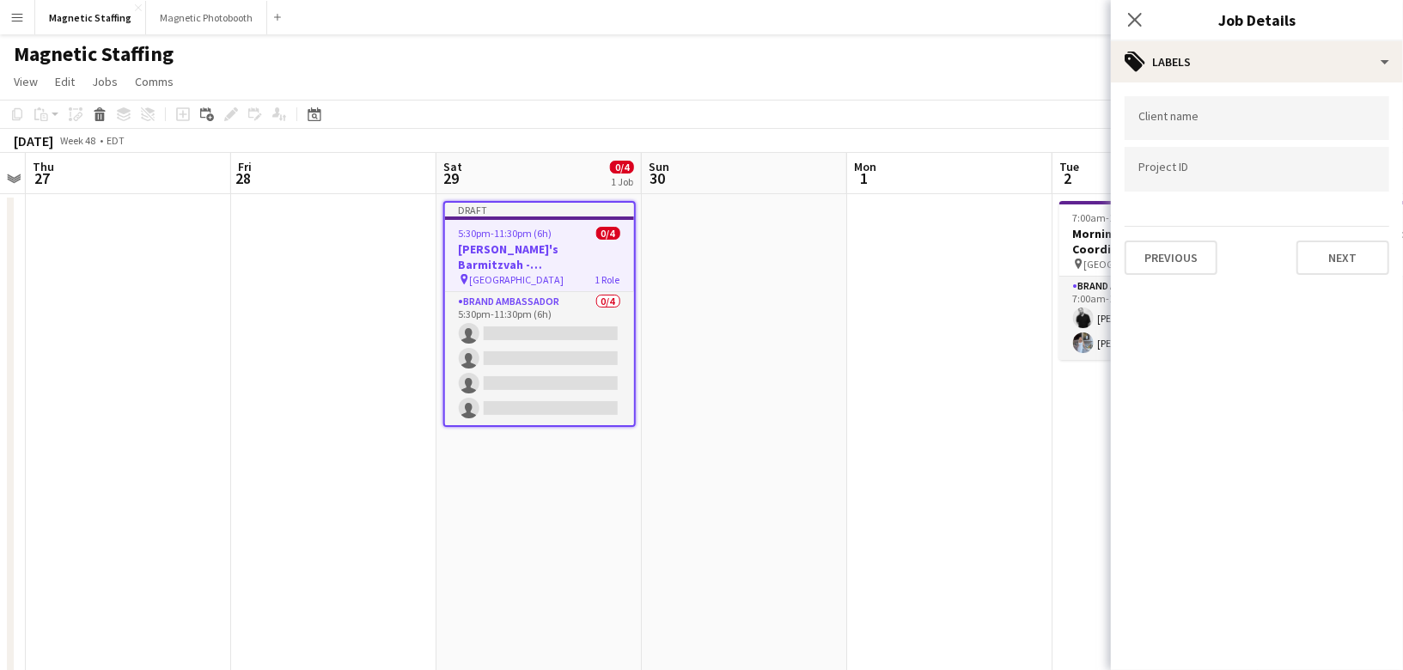
scroll to position [0, 0]
click at [1351, 251] on button "Next" at bounding box center [1342, 258] width 93 height 34
click at [1377, 194] on div "Publish the job to add notes Previous Next" at bounding box center [1257, 145] width 292 height 126
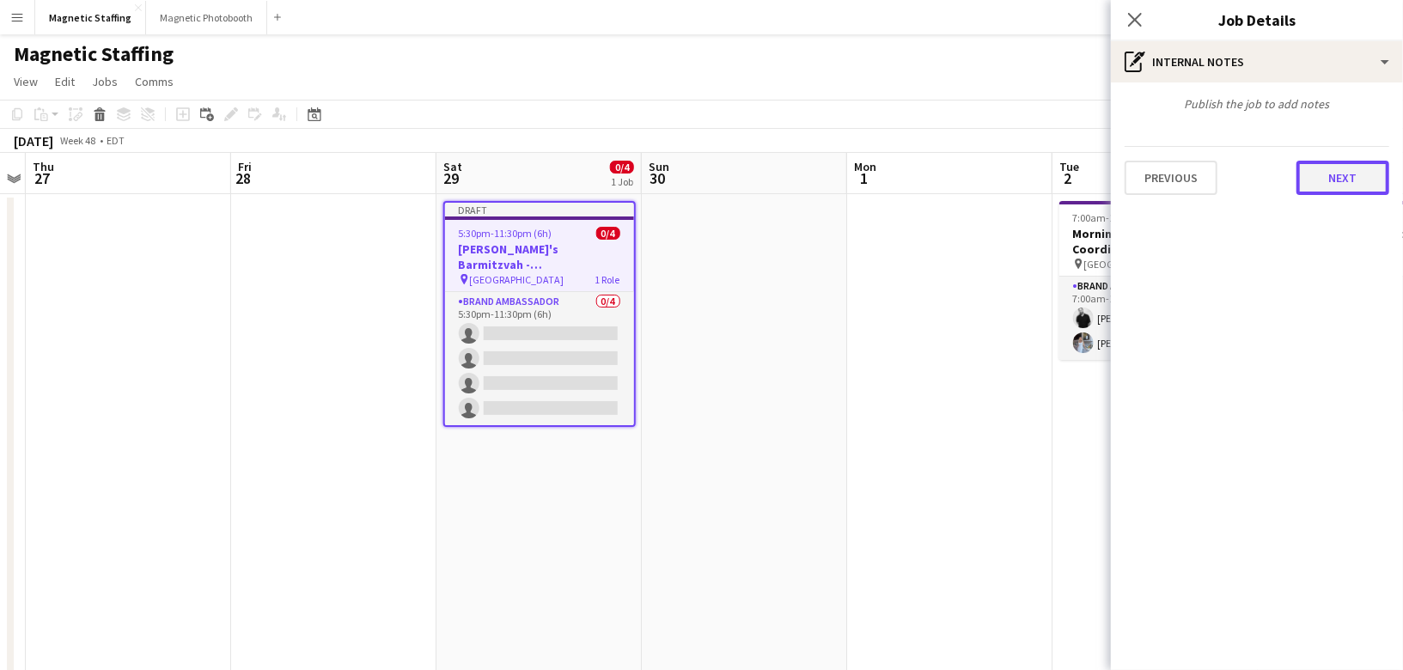
click at [1377, 179] on button "Next" at bounding box center [1342, 178] width 93 height 34
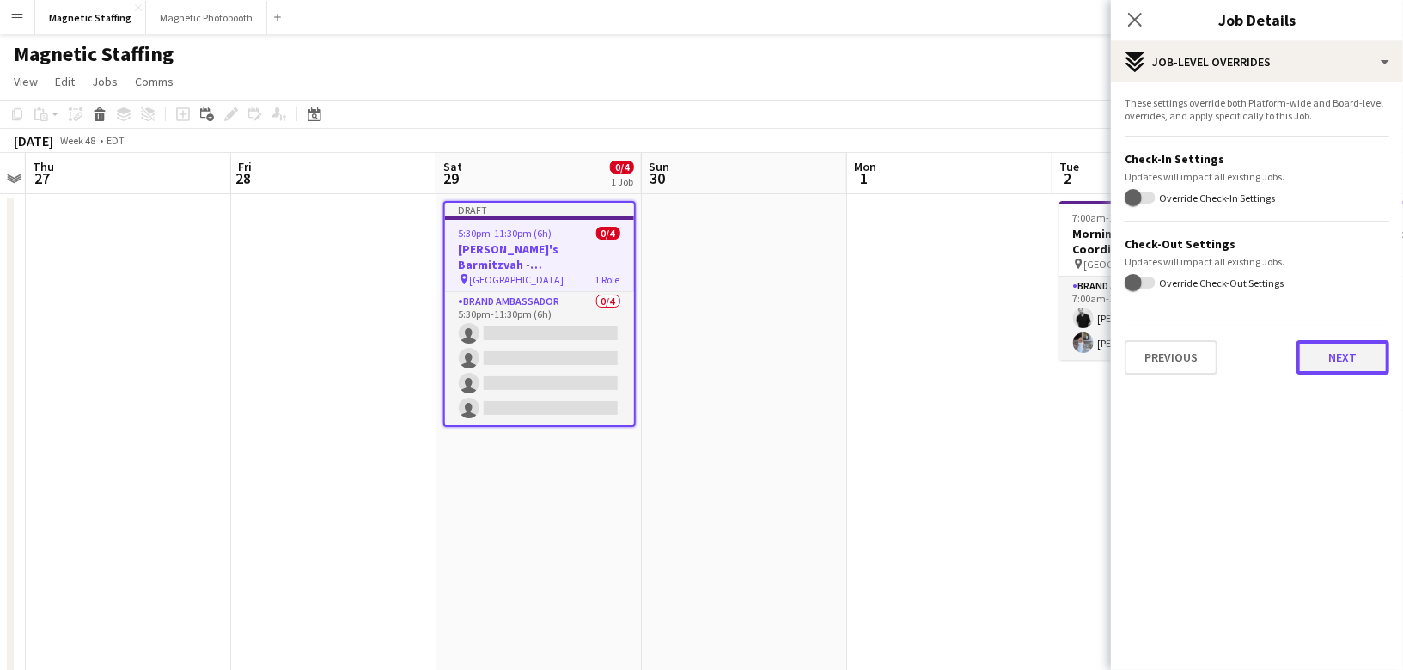
click at [1363, 355] on button "Next" at bounding box center [1342, 357] width 93 height 34
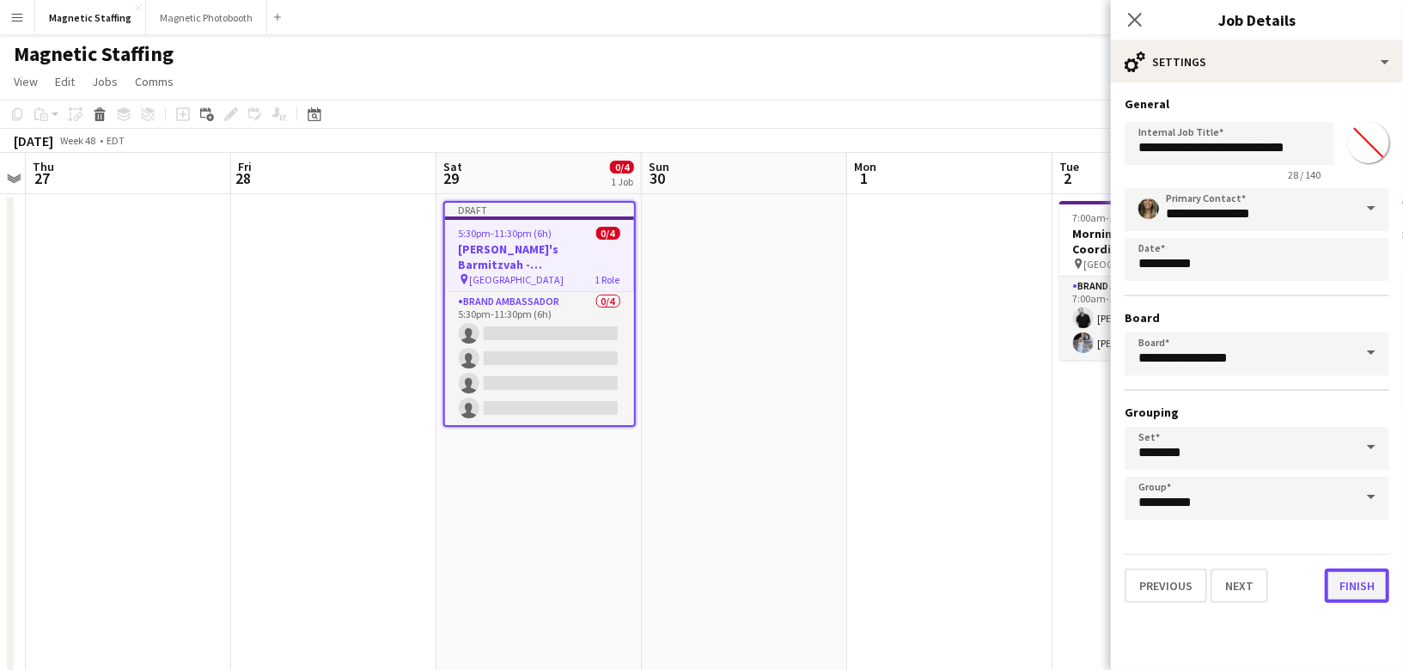
click at [1350, 579] on button "Finish" at bounding box center [1357, 586] width 64 height 34
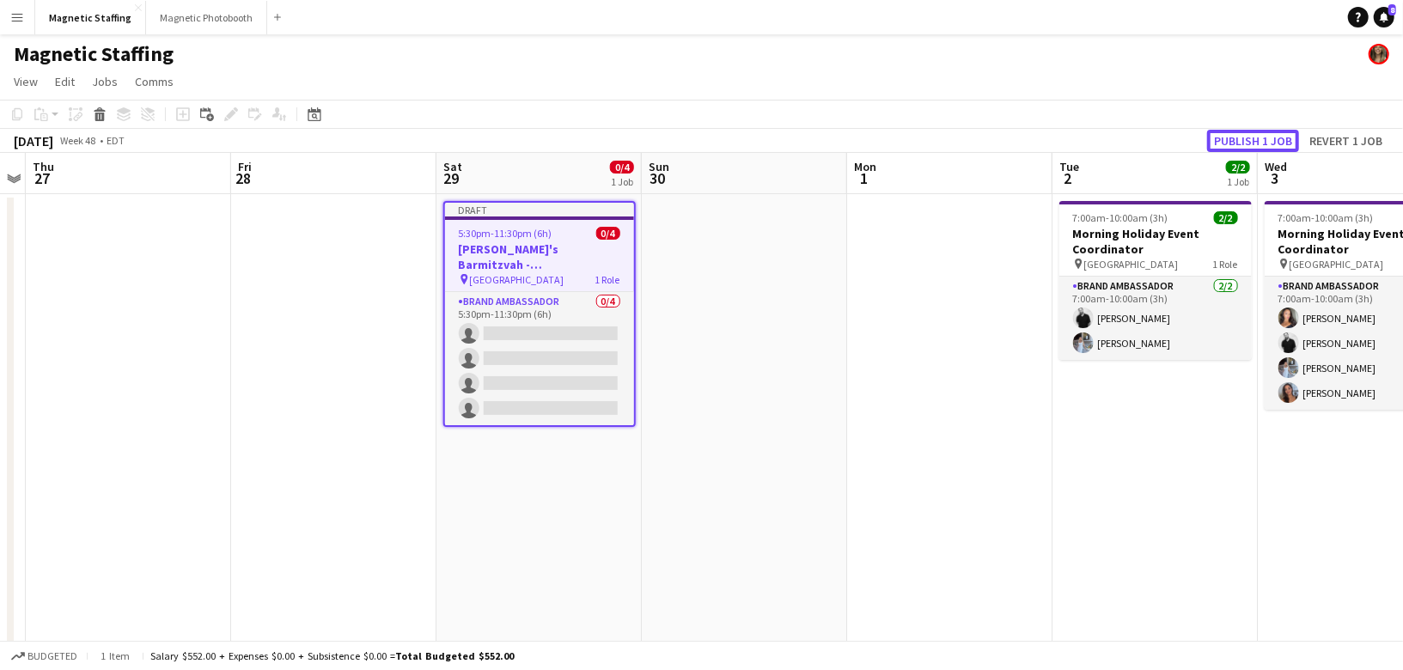
click at [1263, 129] on div "[DATE] Week 48 • EDT Publish 1 job Revert 1 job" at bounding box center [701, 141] width 1403 height 24
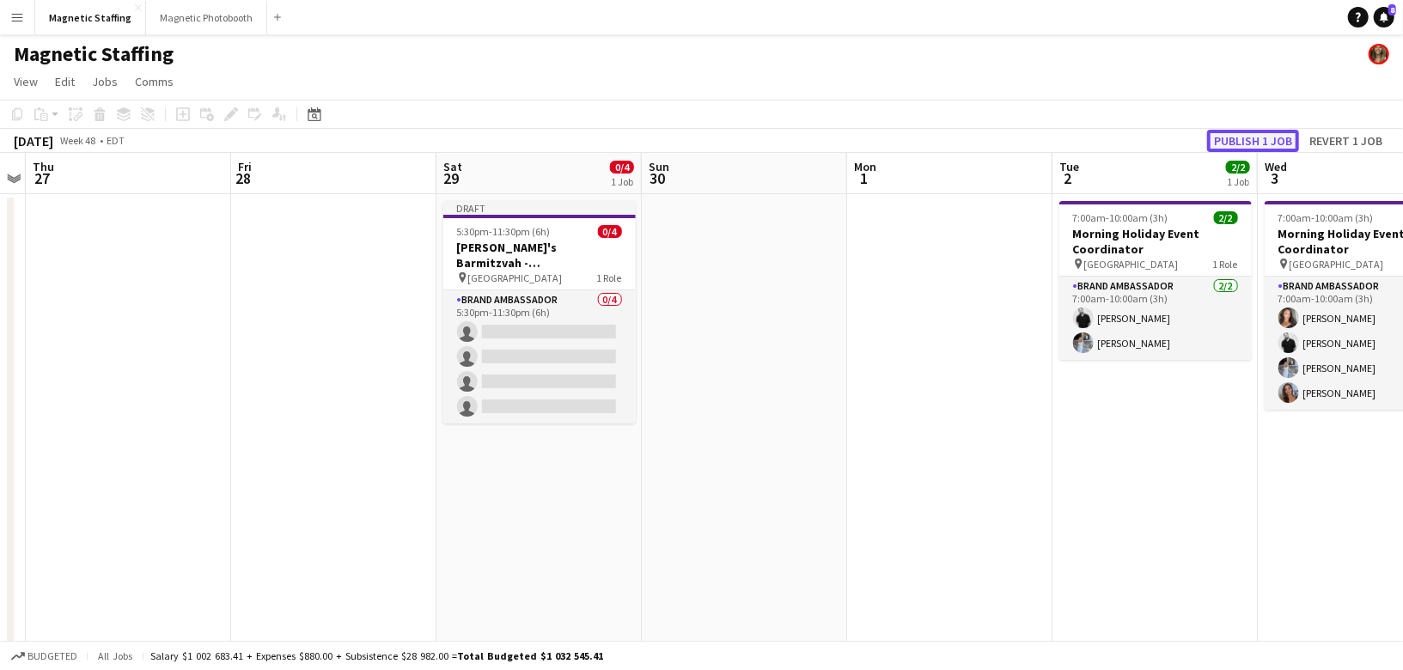
click at [1229, 145] on button "Publish 1 job" at bounding box center [1253, 141] width 92 height 22
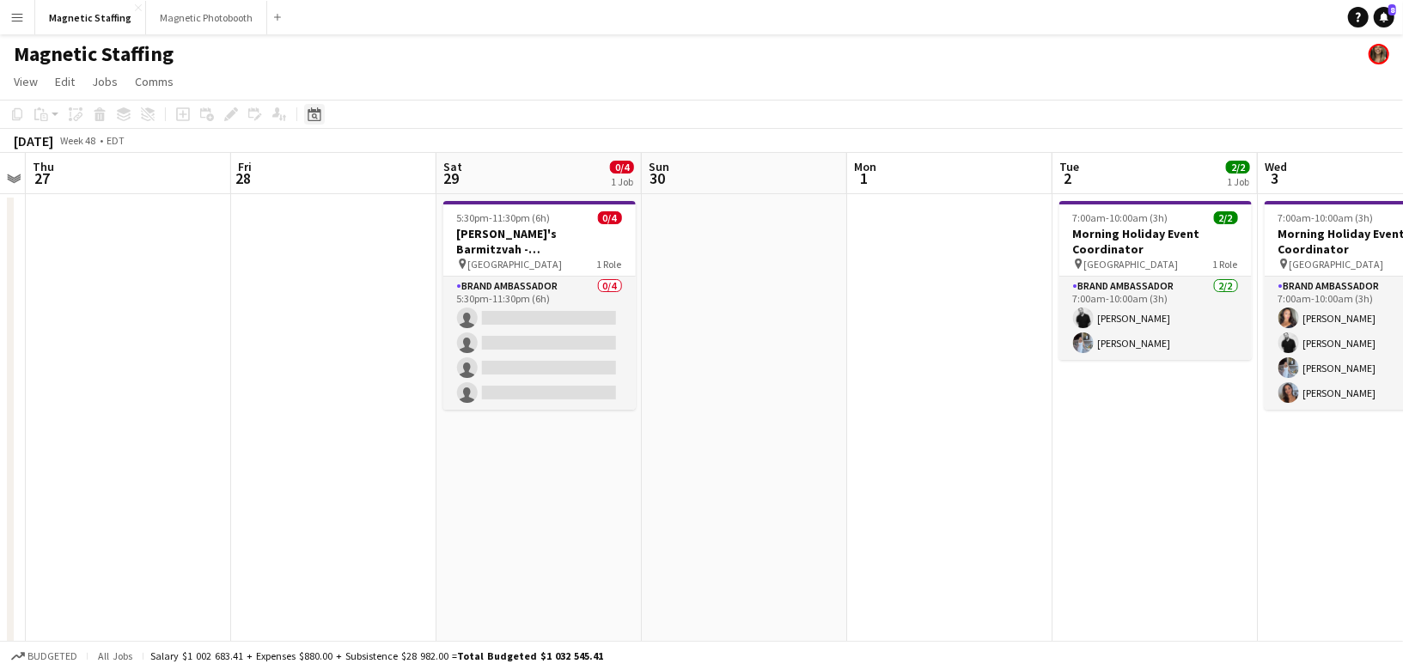
click at [311, 114] on icon "Date picker" at bounding box center [315, 114] width 14 height 14
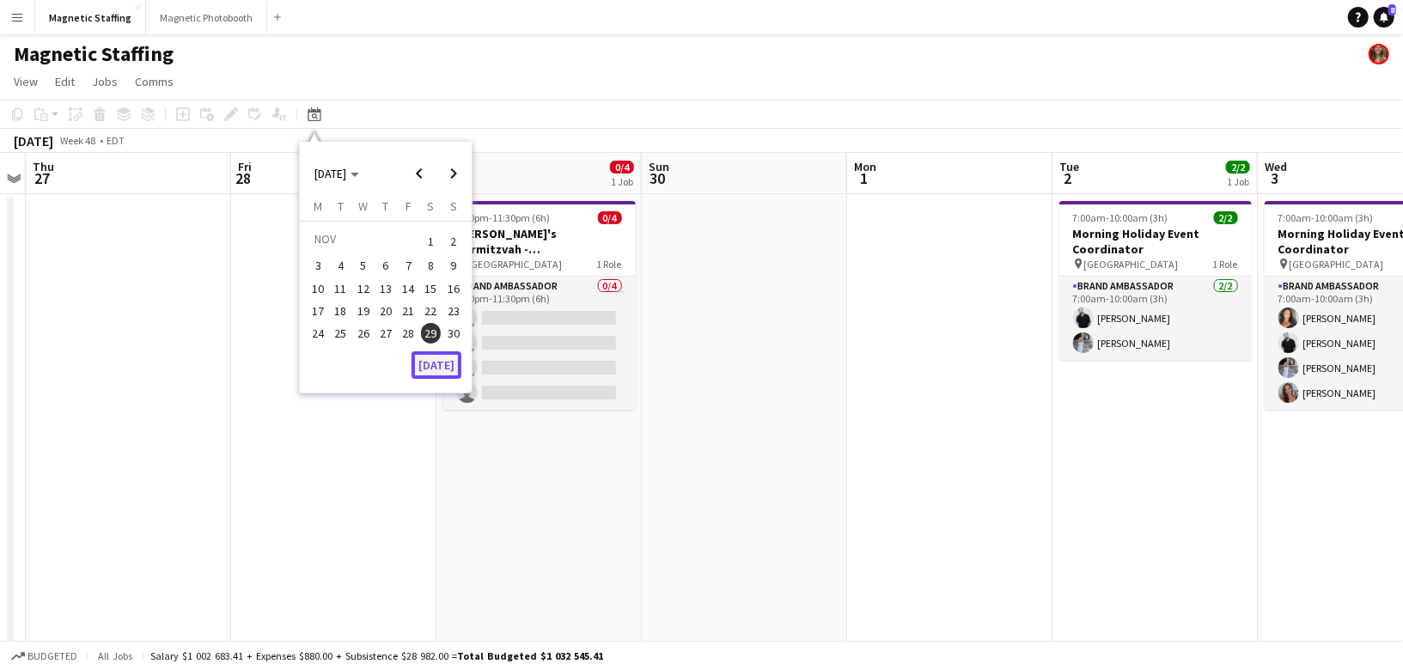
click at [443, 372] on button "[DATE]" at bounding box center [437, 364] width 50 height 27
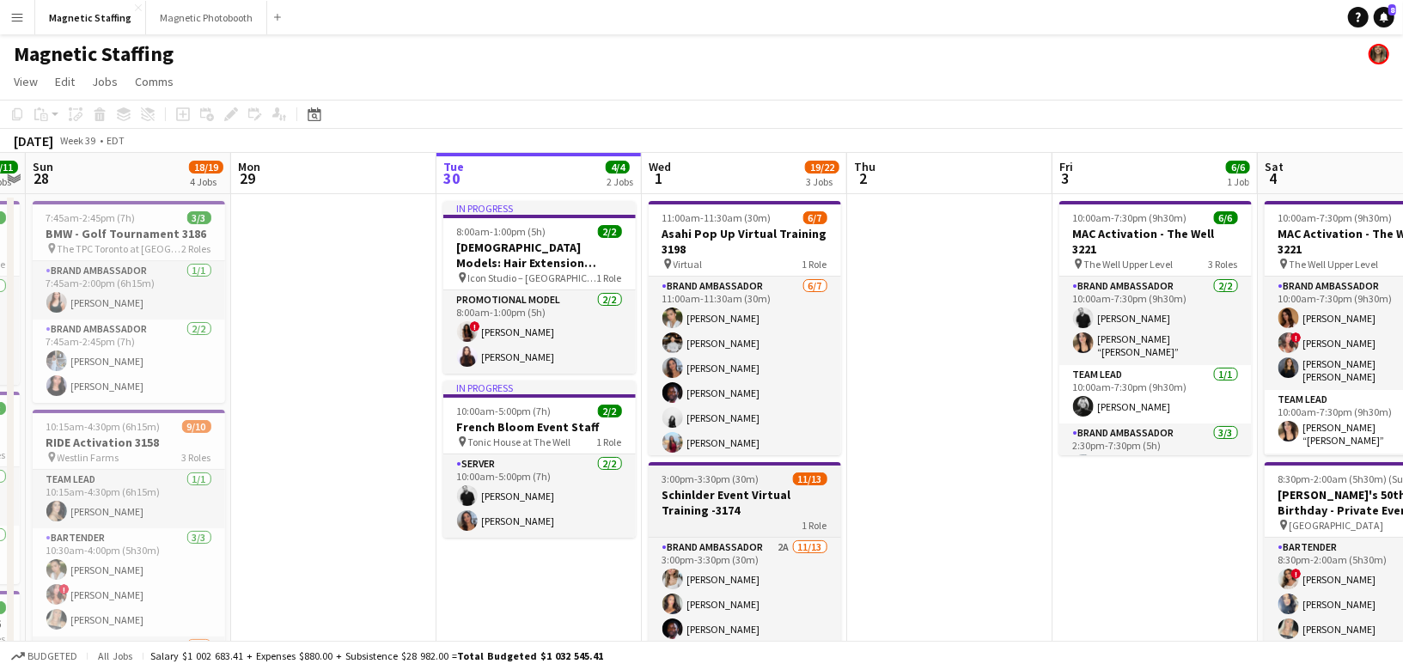
click at [715, 503] on h3 "Schinlder Event Virtual Training -3174" at bounding box center [745, 502] width 192 height 31
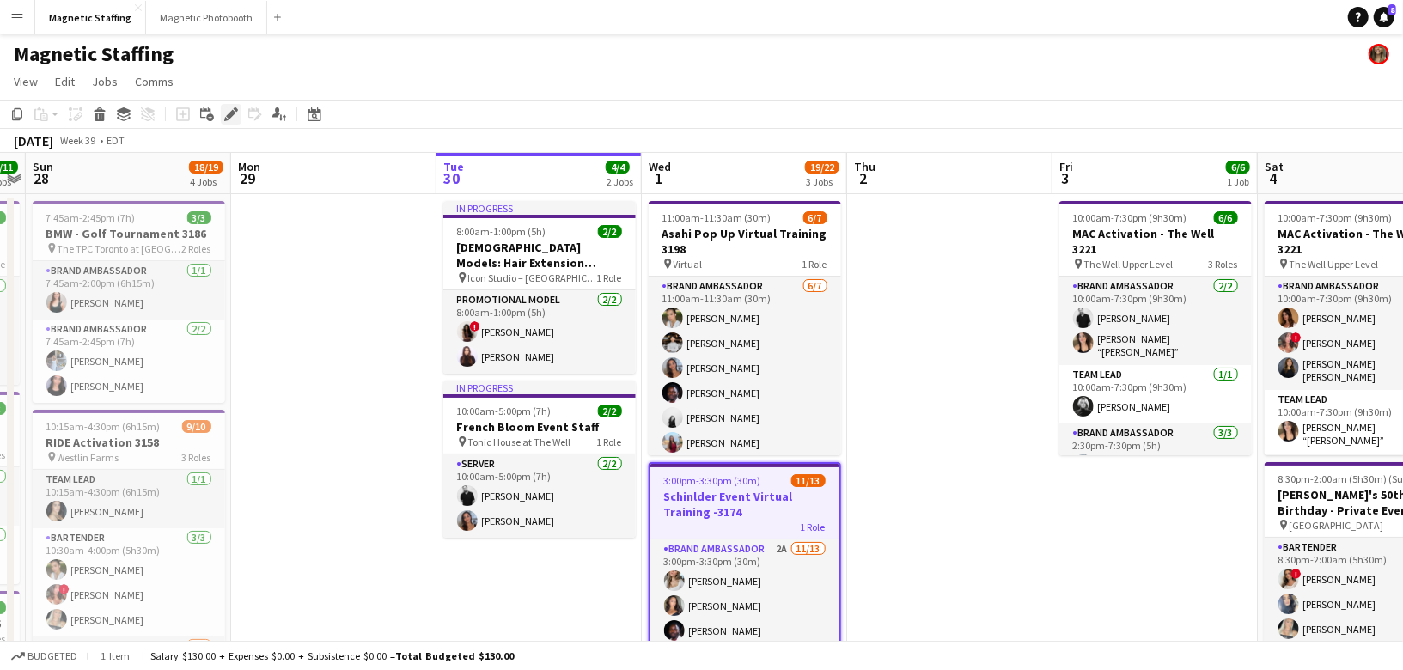
click at [231, 107] on div "Edit" at bounding box center [231, 114] width 21 height 21
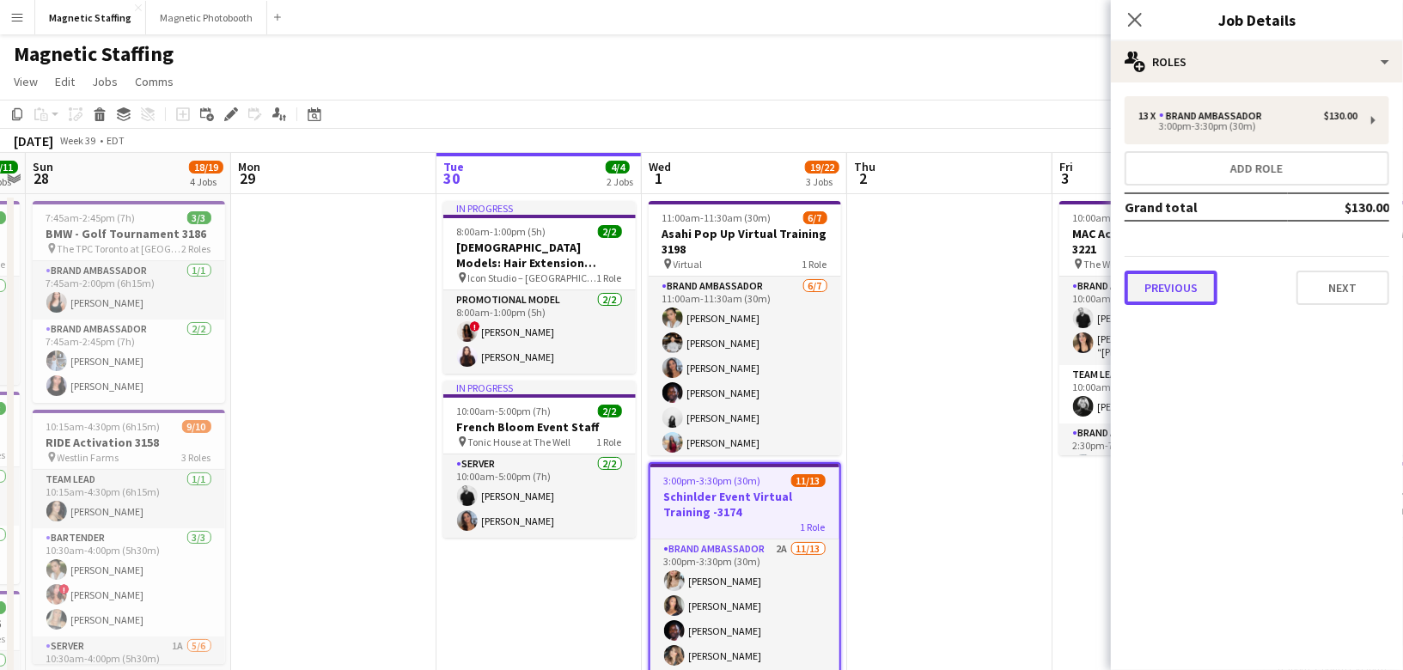
click at [1174, 291] on button "Previous" at bounding box center [1171, 288] width 93 height 34
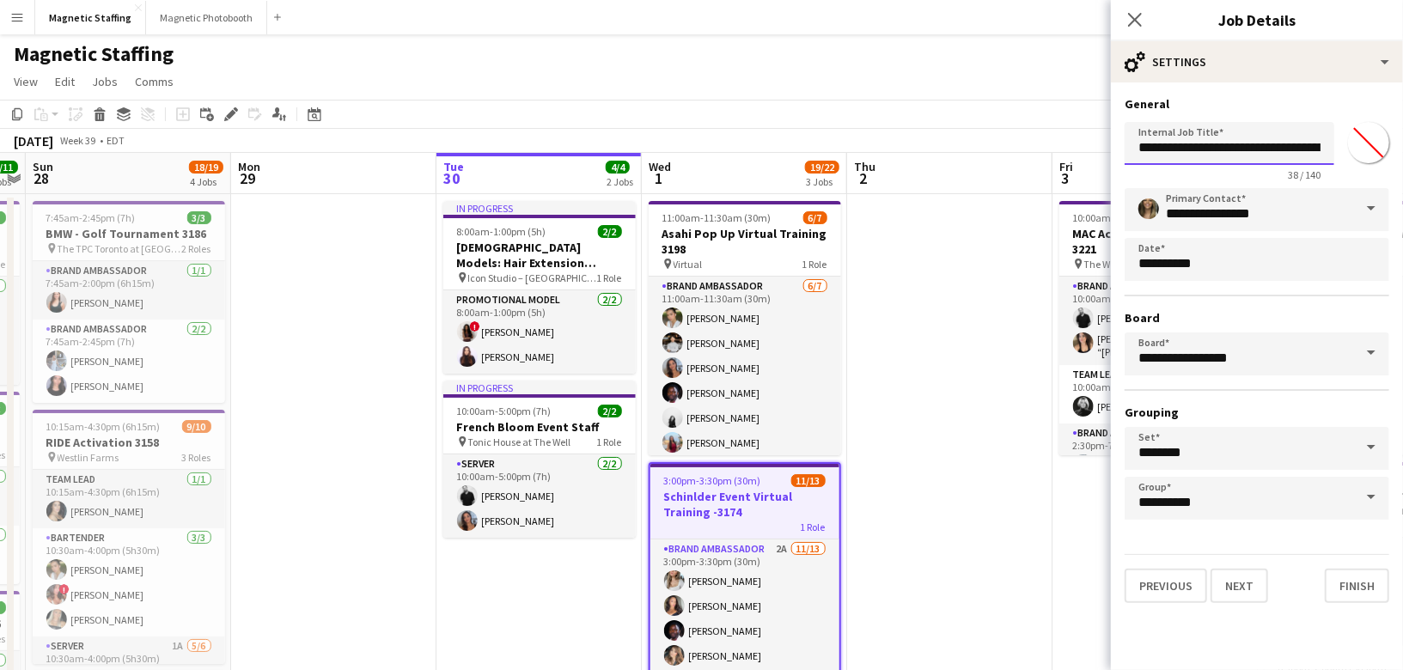
click at [1292, 143] on input "**********" at bounding box center [1230, 143] width 210 height 43
type input "**********"
click at [1349, 595] on button "Finish" at bounding box center [1357, 586] width 64 height 34
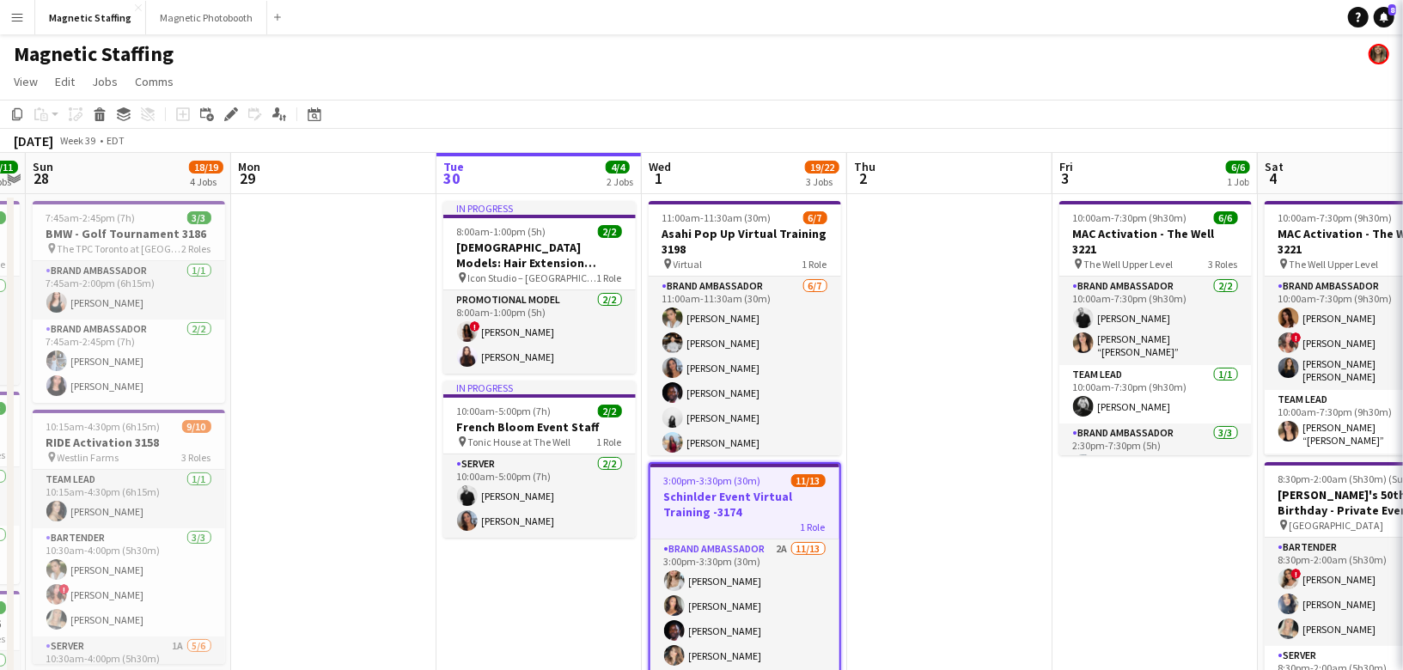
scroll to position [0, 0]
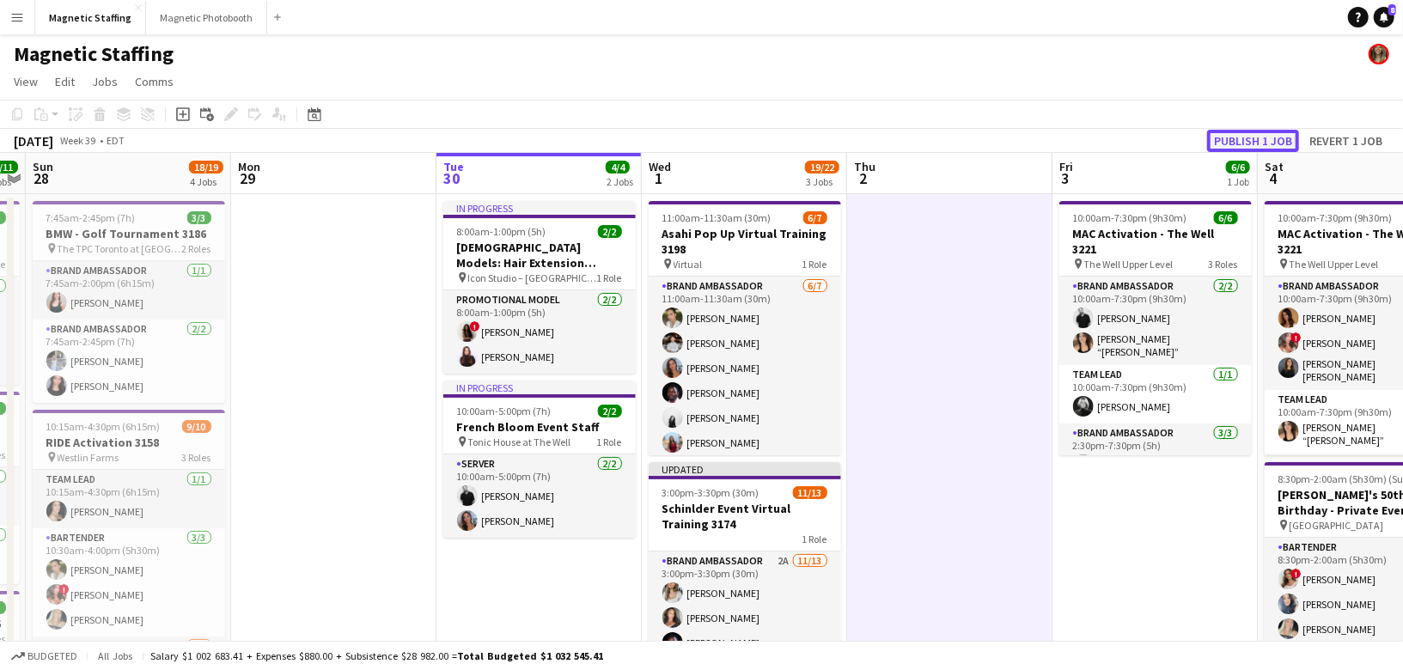
click at [1278, 137] on button "Publish 1 job" at bounding box center [1253, 141] width 92 height 22
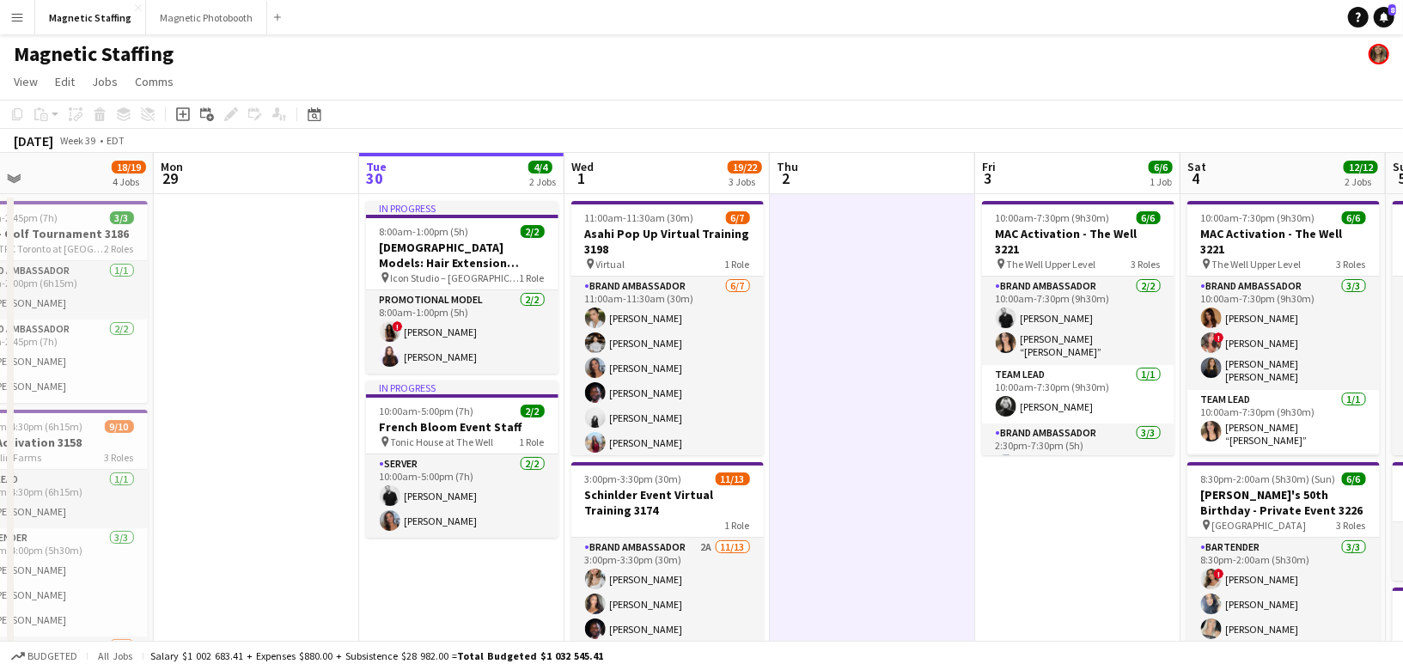
scroll to position [0, 623]
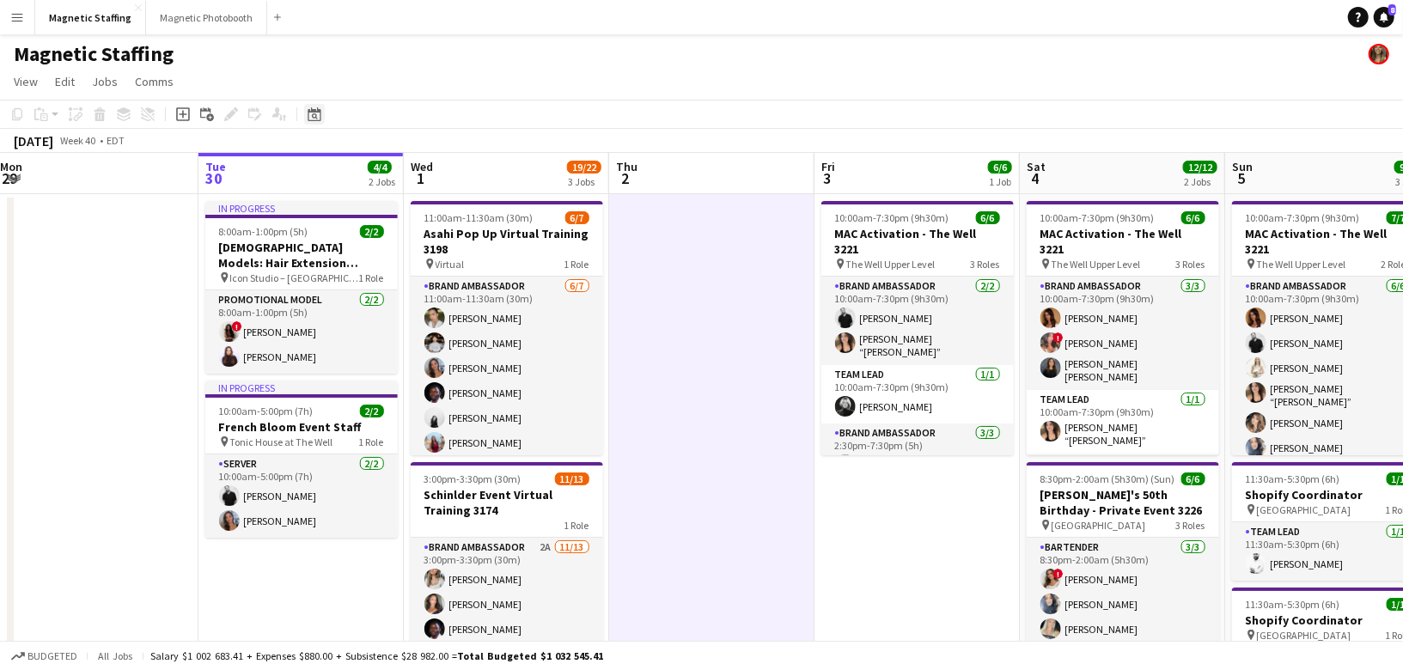
click at [309, 108] on icon "Date picker" at bounding box center [315, 114] width 14 height 14
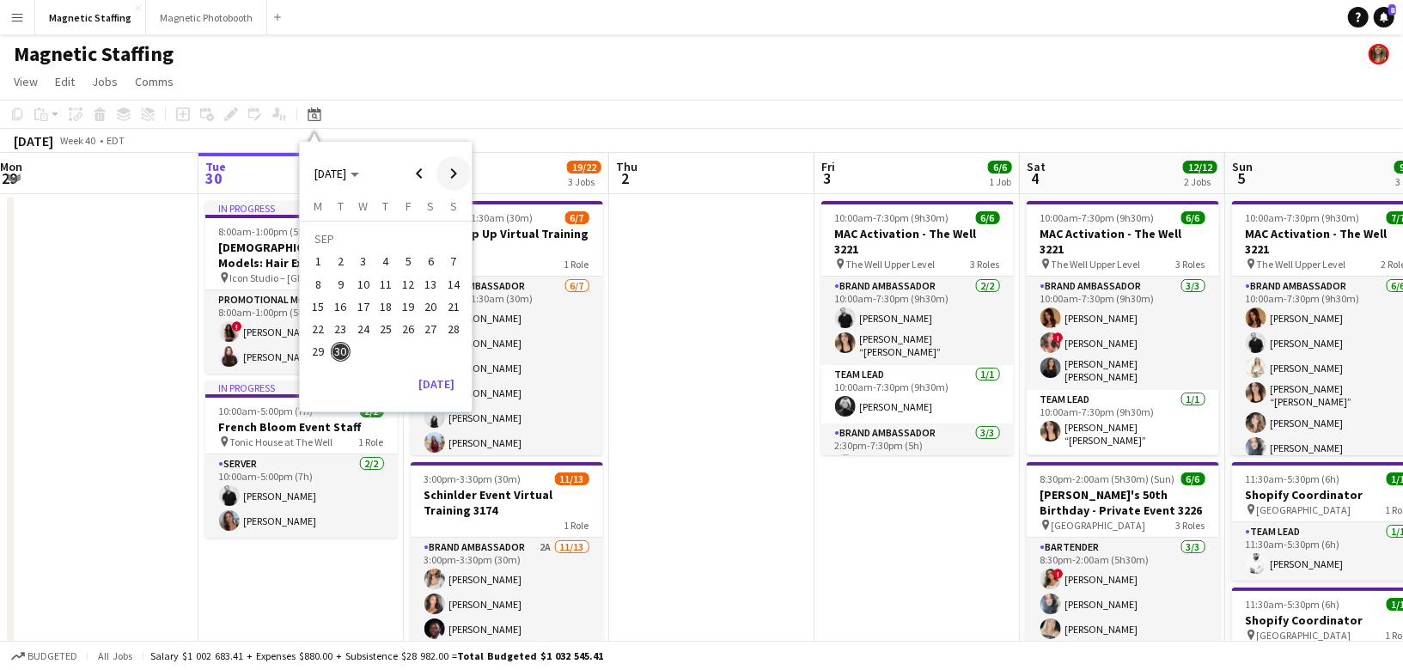
click at [443, 174] on span "Next month" at bounding box center [453, 173] width 34 height 34
click at [381, 353] on span "30" at bounding box center [385, 352] width 21 height 21
